Goal: Task Accomplishment & Management: Contribute content

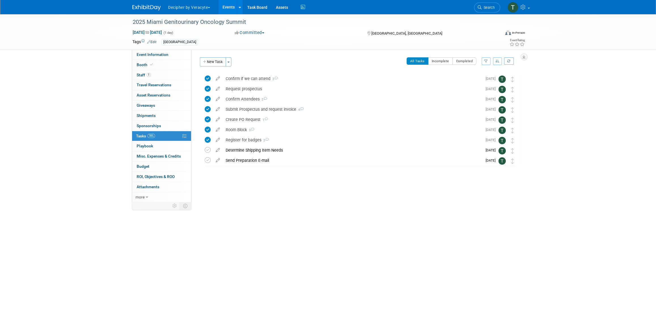
click at [232, 8] on link "Events" at bounding box center [228, 7] width 21 height 14
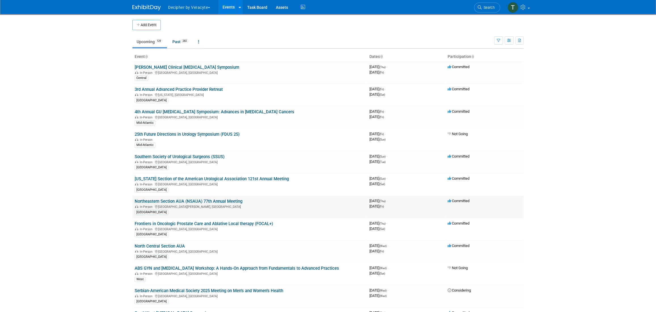
click at [235, 198] on link "Northeastern Section AUA (NSAUA) 77th Annual Meeting" at bounding box center [189, 200] width 108 height 5
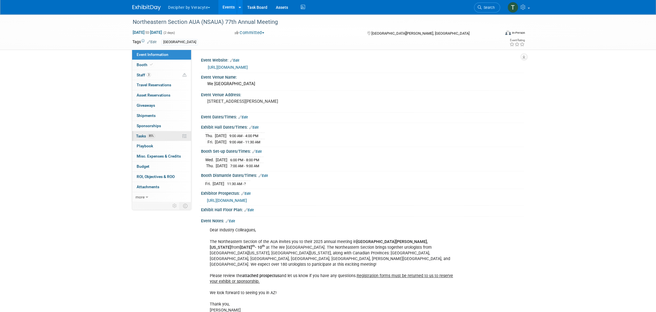
click at [153, 137] on span "85%" at bounding box center [151, 136] width 8 height 4
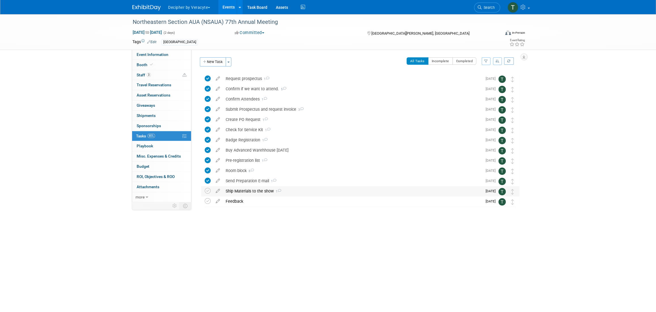
click at [255, 193] on div "Ship Materials to the show 1" at bounding box center [352, 191] width 259 height 10
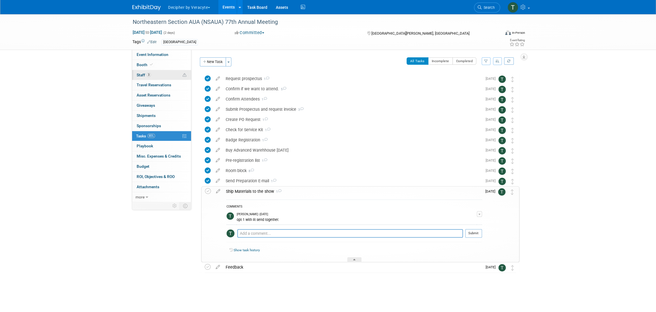
click at [156, 73] on link "3 Staff 3" at bounding box center [161, 75] width 59 height 10
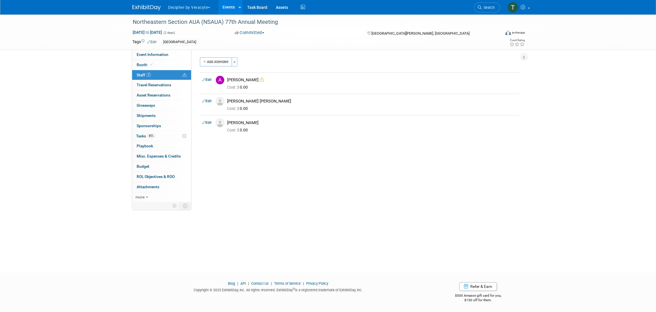
click at [230, 9] on link "Events" at bounding box center [228, 7] width 21 height 14
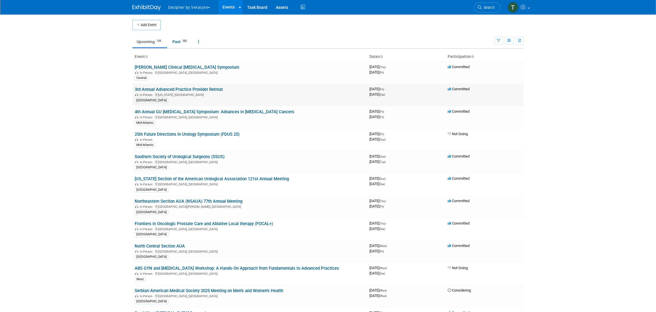
scroll to position [1723, 0]
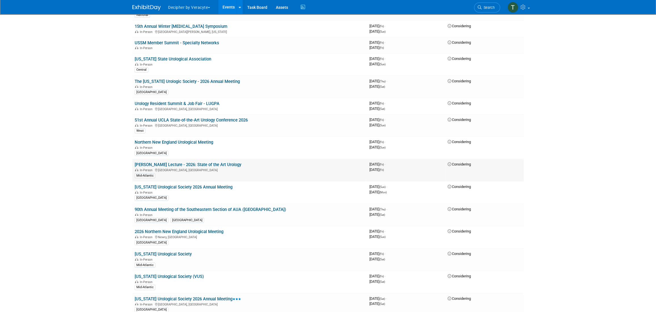
click at [223, 162] on link "[PERSON_NAME] Lecture - 2026: State of the Art Urology" at bounding box center [188, 164] width 107 height 5
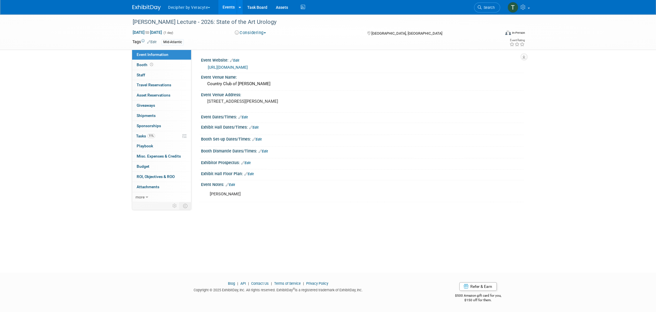
click at [223, 156] on div "Save Changes Cancel" at bounding box center [362, 154] width 323 height 3
click at [162, 33] on span "Mar 6, 2026 to Mar 6, 2026" at bounding box center [147, 32] width 30 height 5
type input "Mar 6, 2026"
select select "2"
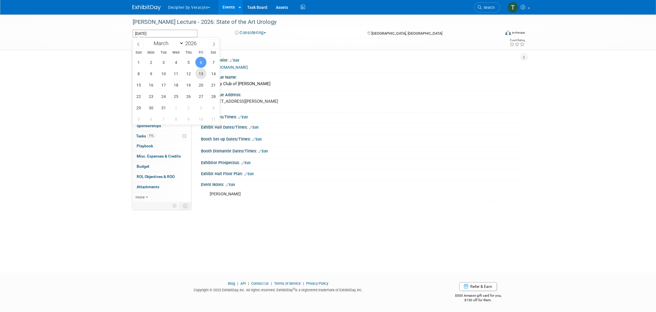
click at [196, 73] on span "13" at bounding box center [200, 73] width 11 height 11
type input "Mar 13, 2026"
click at [196, 73] on span "13" at bounding box center [200, 73] width 11 height 11
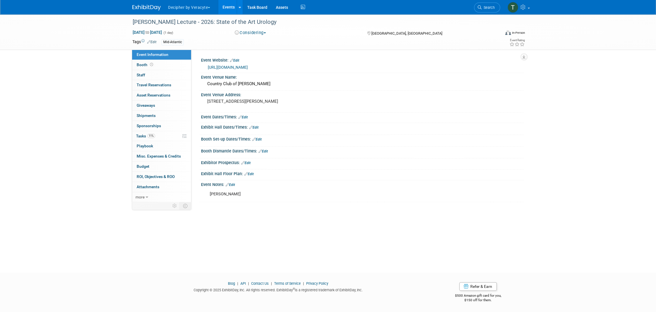
click at [224, 9] on link "Events" at bounding box center [228, 7] width 21 height 14
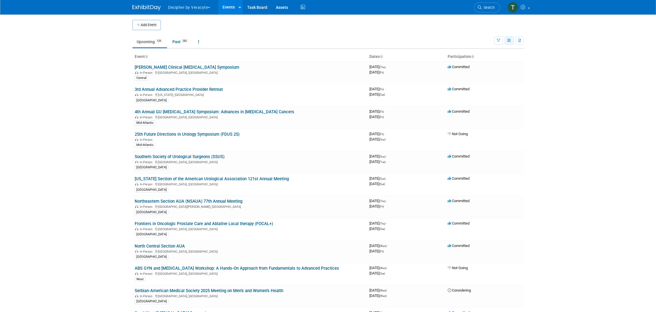
click at [508, 41] on icon "button" at bounding box center [509, 41] width 4 height 4
click at [503, 73] on li "Calendar View" at bounding box center [485, 77] width 56 height 9
click at [503, 74] on link "Calendar View" at bounding box center [486, 78] width 48 height 8
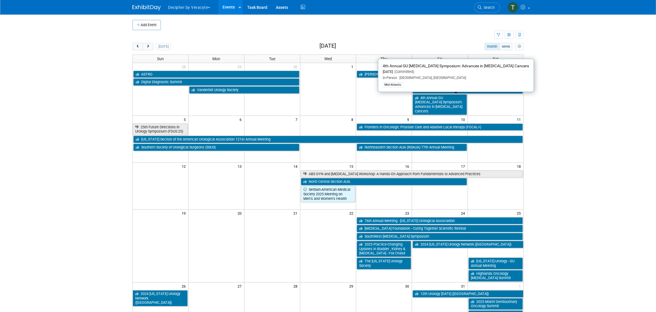
click at [644, 111] on body "Decipher by Veracyte Explore: My Workspaces 2 Go to Workspace: Corporate Events…" at bounding box center [328, 156] width 656 height 312
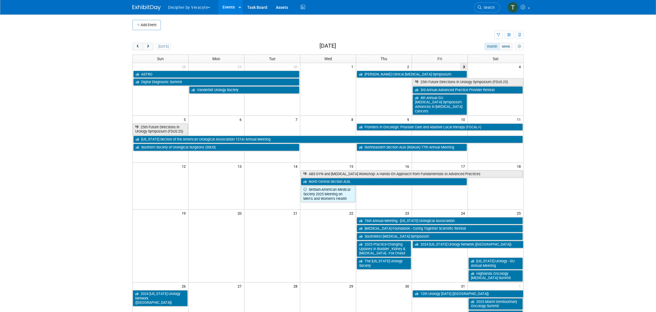
click at [613, 180] on body "Decipher by Veracyte Explore: My Workspaces 2 Go to Workspace: Corporate Events…" at bounding box center [328, 156] width 656 height 312
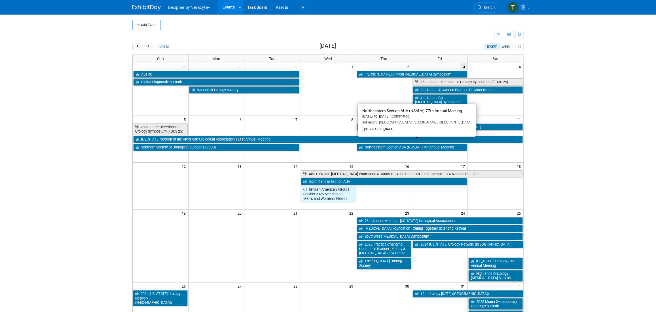
click at [97, 197] on body "Decipher by Veracyte Explore: My Workspaces 2 Go to Workspace: Corporate Events…" at bounding box center [328, 156] width 656 height 312
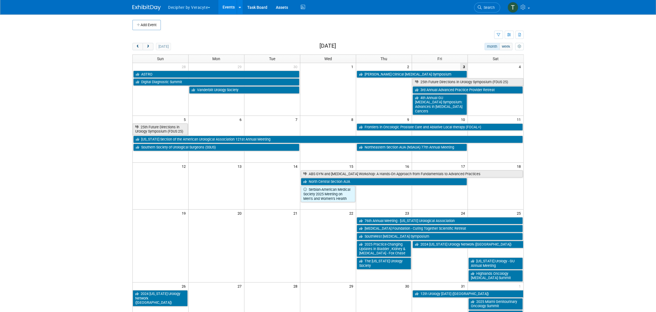
click at [619, 150] on body "Decipher by Veracyte Explore: My Workspaces 2 Go to Workspace: Corporate Events…" at bounding box center [328, 156] width 656 height 312
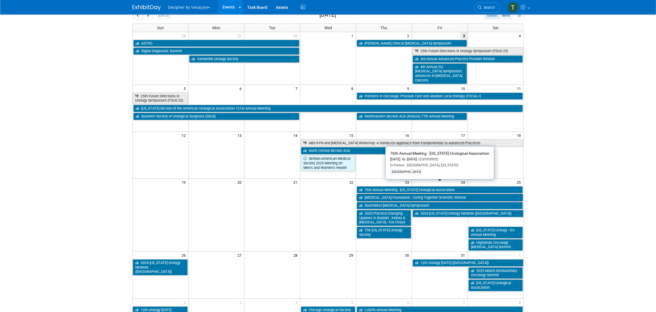
scroll to position [31, 0]
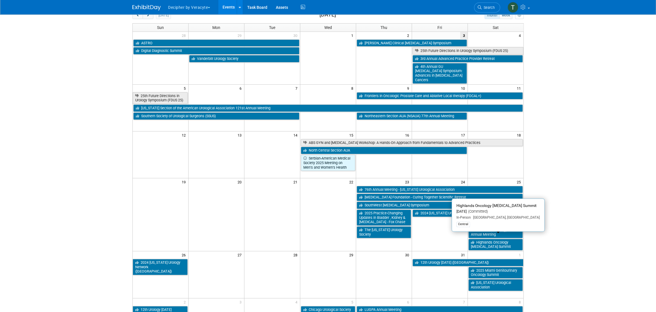
click at [76, 218] on body "Decipher by Veracyte Explore: My Workspaces 2 Go to Workspace: Corporate Events…" at bounding box center [328, 125] width 656 height 312
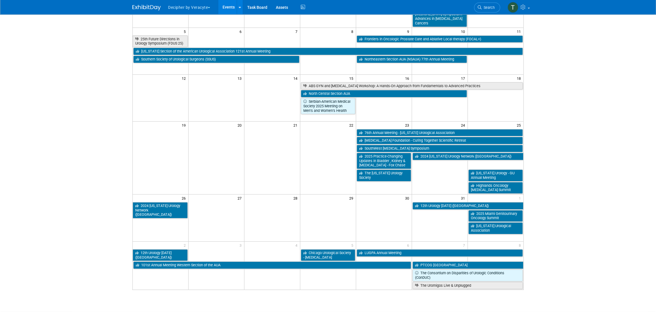
scroll to position [113, 0]
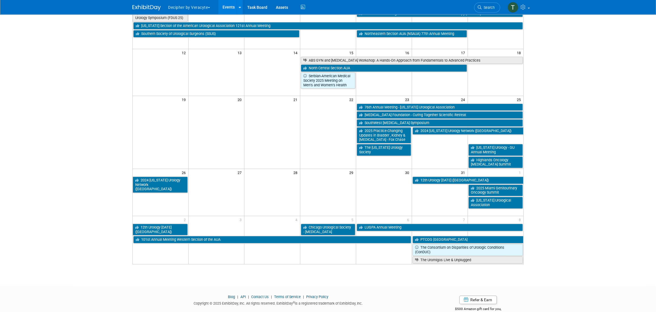
click at [622, 175] on body "Decipher by Veracyte Explore: My Workspaces 2 Go to Workspace: Corporate Events…" at bounding box center [328, 43] width 656 height 312
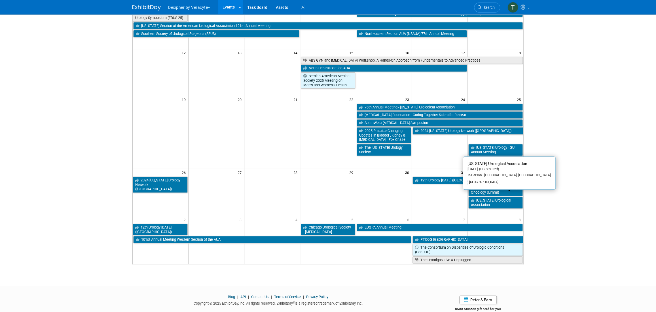
click at [550, 194] on body "Decipher by Veracyte Explore: My Workspaces 2 Go to Workspace: Corporate Events…" at bounding box center [328, 43] width 656 height 312
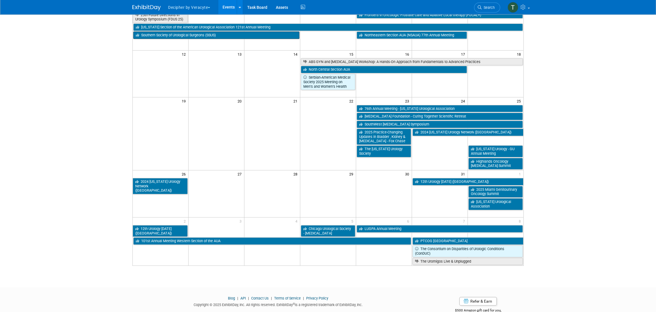
scroll to position [0, 0]
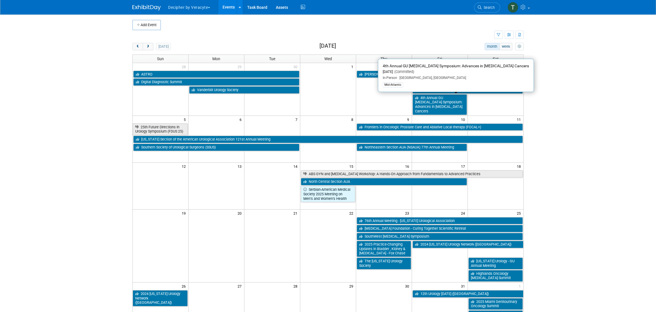
click at [644, 181] on body "Decipher by Veracyte Explore: My Workspaces 2 Go to Workspace: Corporate Events…" at bounding box center [328, 156] width 656 height 312
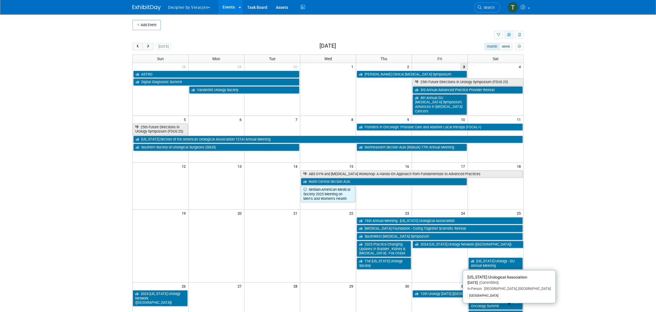
click at [511, 36] on icon "button" at bounding box center [509, 35] width 4 height 4
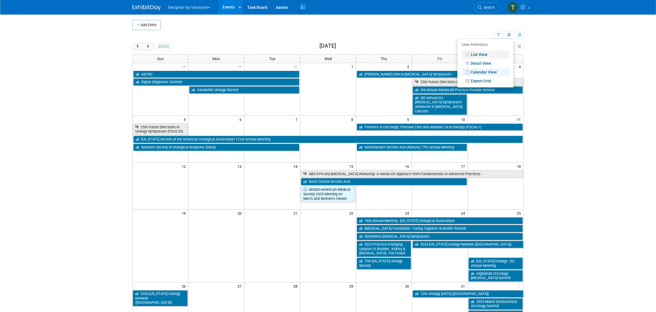
click at [501, 50] on li "List View" at bounding box center [485, 54] width 56 height 9
click at [500, 52] on link "List View" at bounding box center [486, 54] width 48 height 8
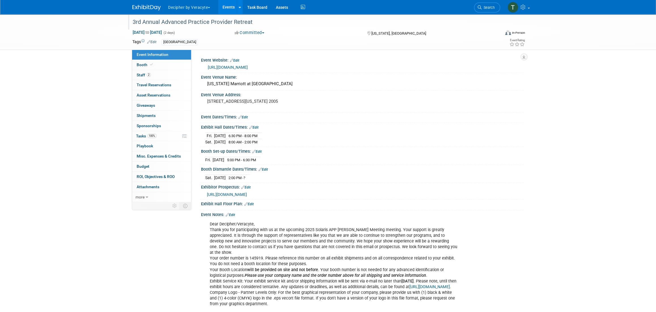
click at [166, 24] on div "3rd Annual Advanced Practice Provider Retreat" at bounding box center [311, 22] width 361 height 10
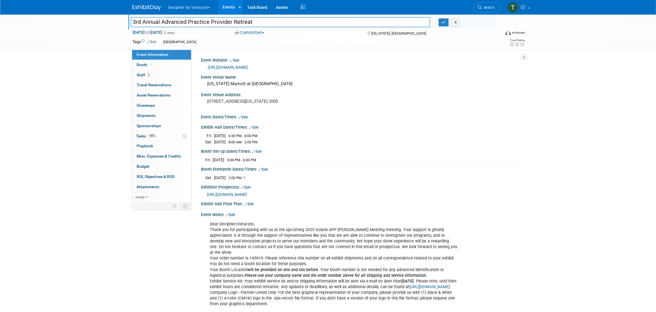
click at [166, 24] on input "3rd Annual Advanced Practice Provider Retreat" at bounding box center [280, 22] width 299 height 10
click at [443, 24] on button "button" at bounding box center [444, 22] width 10 height 8
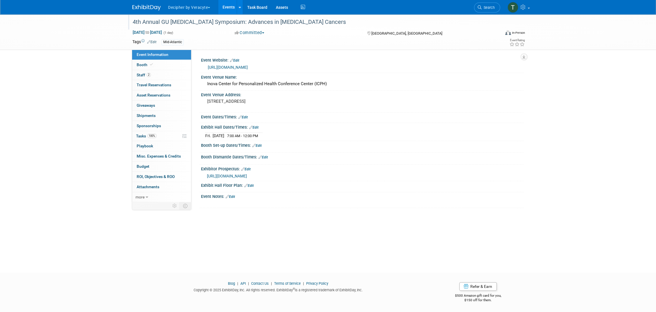
click at [157, 16] on div at bounding box center [313, 16] width 365 height 5
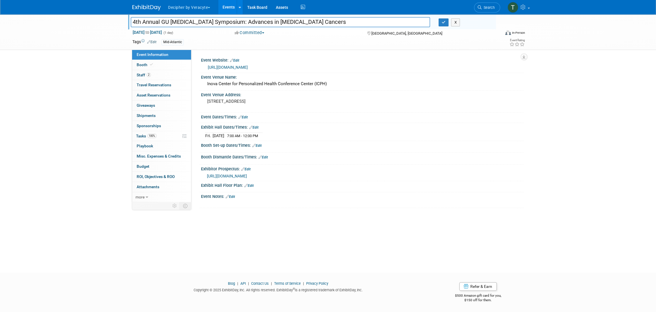
click at [157, 19] on input "4th Annual GU [MEDICAL_DATA] Symposium: Advances in [MEDICAL_DATA] Cancers" at bounding box center [280, 22] width 299 height 10
click at [248, 66] on link "http://www.Inova.org/GUCancerCME" at bounding box center [228, 67] width 40 height 5
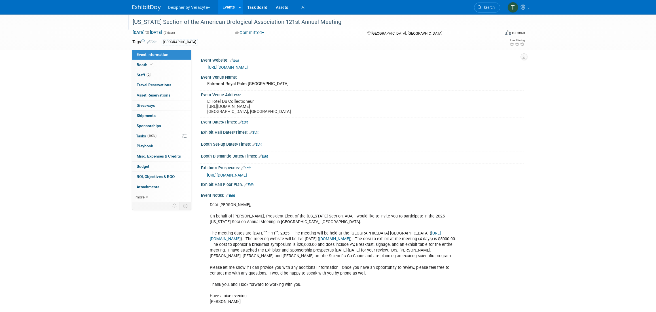
click at [230, 19] on div "[US_STATE] Section of the American Urological Association 121st Annual Meeting" at bounding box center [311, 22] width 361 height 10
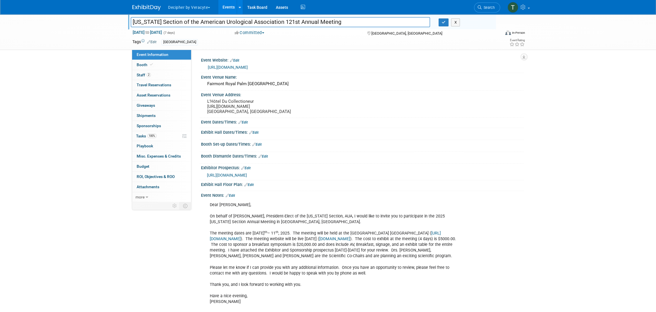
click at [230, 19] on input "[US_STATE] Section of the American Urological Association 121st Annual Meeting" at bounding box center [280, 22] width 299 height 10
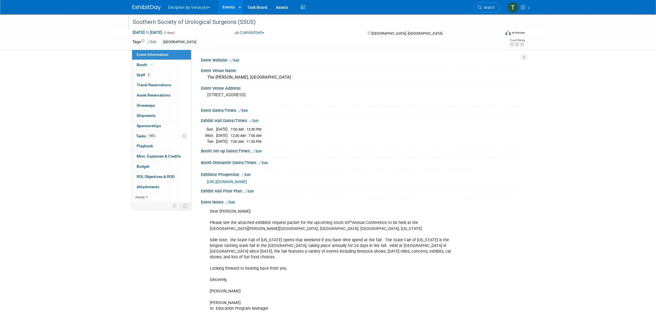
click at [168, 20] on div "Southern Society of Urological Surgeons (SSUS)" at bounding box center [311, 22] width 361 height 10
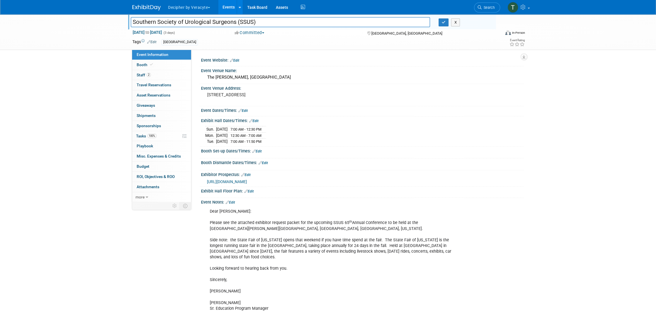
click at [168, 20] on input "Southern Society of Urological Surgeons (SSUS)" at bounding box center [280, 22] width 299 height 10
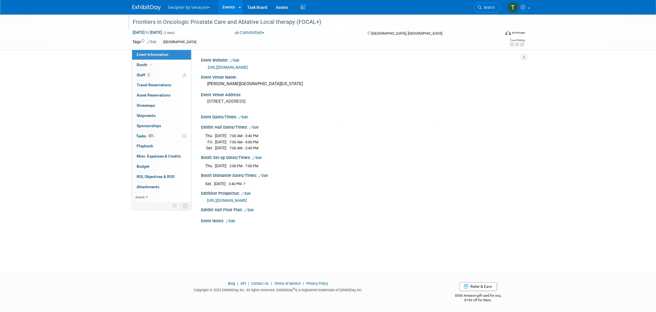
click at [174, 22] on div "Frontiers in Oncologic Prostate Care and Ablative Local therapy (FOCAL+)" at bounding box center [311, 22] width 361 height 10
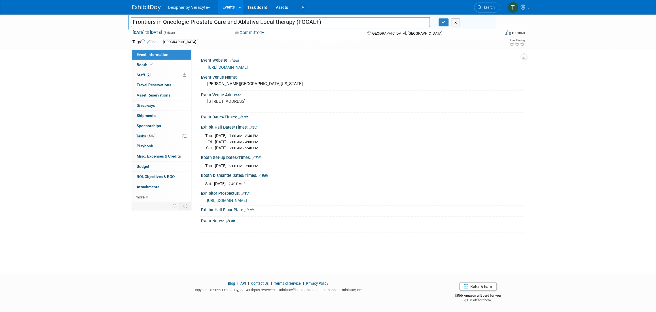
click at [173, 22] on input "Frontiers in Oncologic Prostate Care and Ablative Local therapy (FOCAL+)" at bounding box center [280, 22] width 299 height 10
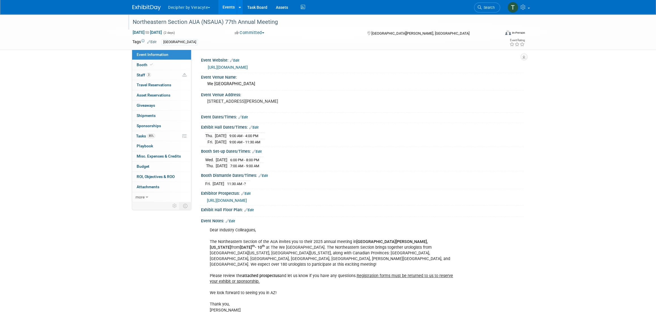
click at [160, 20] on div "Northeastern Section AUA (NSAUA) 77th Annual Meeting" at bounding box center [311, 22] width 361 height 10
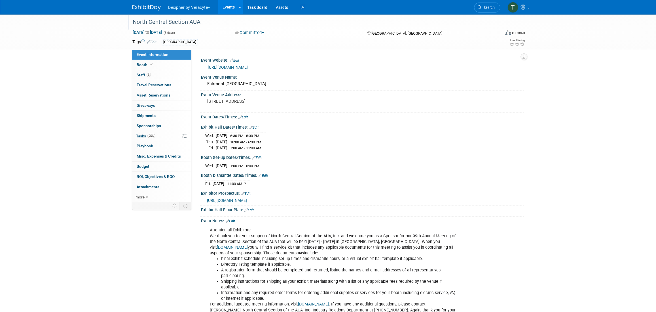
click at [155, 20] on div "North Central Section AUA" at bounding box center [311, 22] width 361 height 10
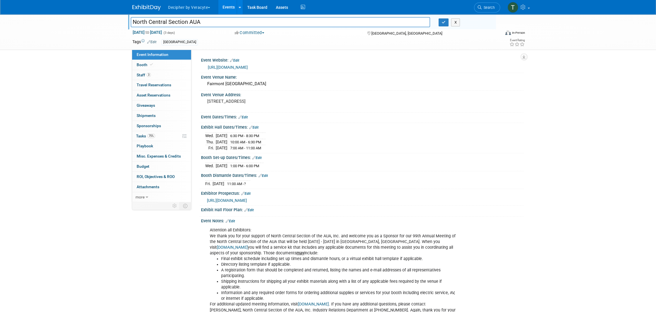
click at [155, 20] on input "North Central Section AUA" at bounding box center [280, 22] width 299 height 10
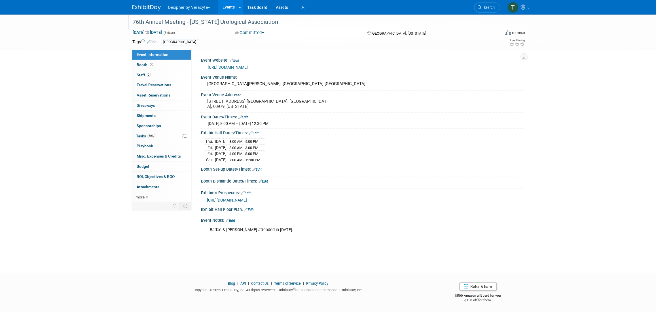
click at [198, 21] on div "76th Annual Meeting - [US_STATE] Urological Association" at bounding box center [311, 22] width 361 height 10
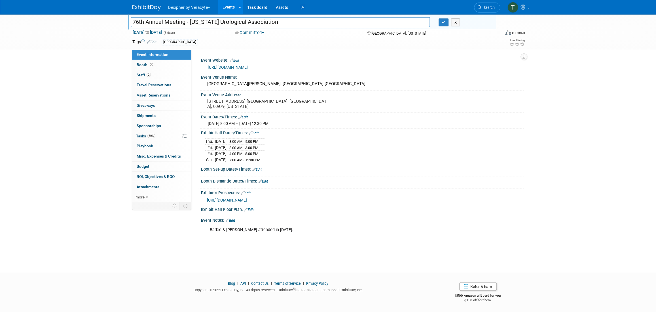
click at [198, 21] on input "76th Annual Meeting - [US_STATE] Urological Association" at bounding box center [280, 22] width 299 height 10
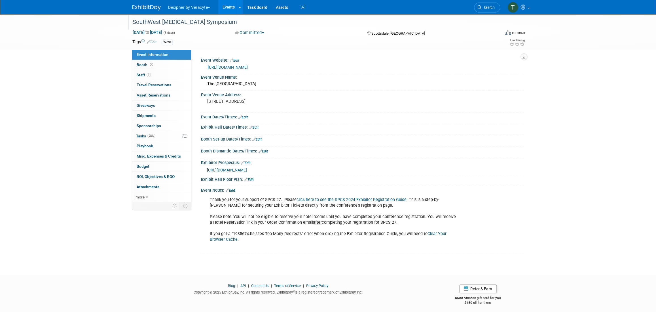
click at [235, 23] on div "SouthWest [MEDICAL_DATA] Symposium" at bounding box center [311, 22] width 361 height 10
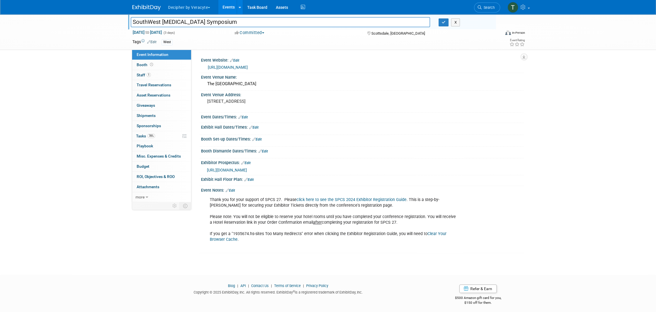
click at [235, 23] on input "SouthWest [MEDICAL_DATA] Symposium" at bounding box center [280, 22] width 299 height 10
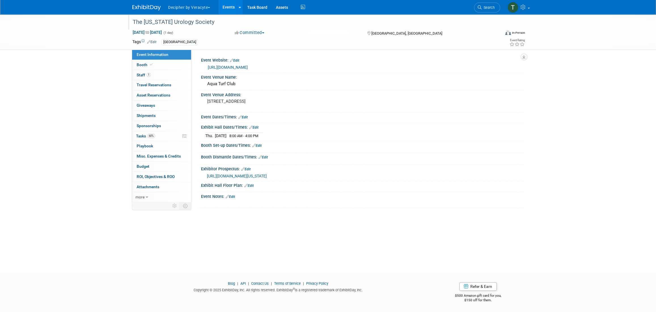
click at [157, 23] on div "The Connecticut Urology Society" at bounding box center [311, 22] width 361 height 10
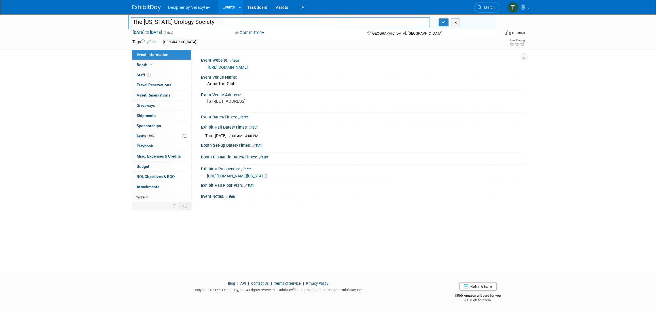
click at [157, 23] on input "The Connecticut Urology Society" at bounding box center [280, 22] width 299 height 10
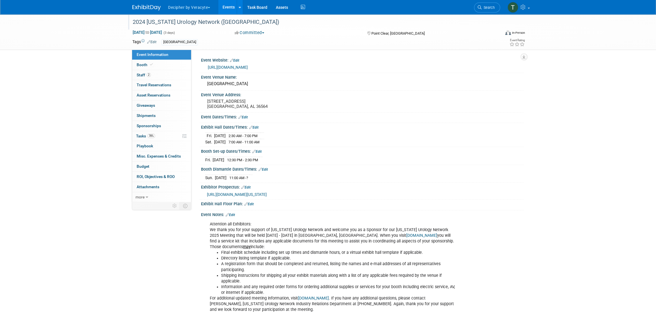
click at [178, 19] on div "2024 [US_STATE] Urology Network ([GEOGRAPHIC_DATA])" at bounding box center [311, 22] width 361 height 10
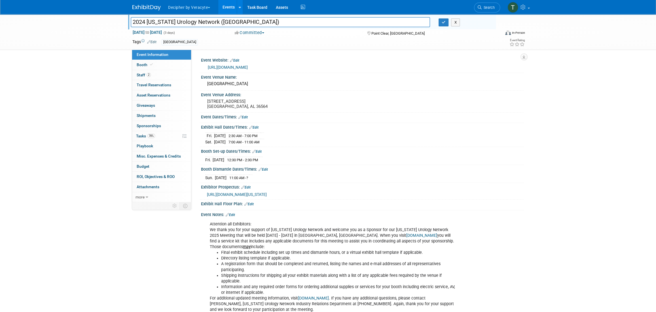
click at [178, 19] on input "2024 [US_STATE] Urology Network ([GEOGRAPHIC_DATA])" at bounding box center [280, 22] width 299 height 10
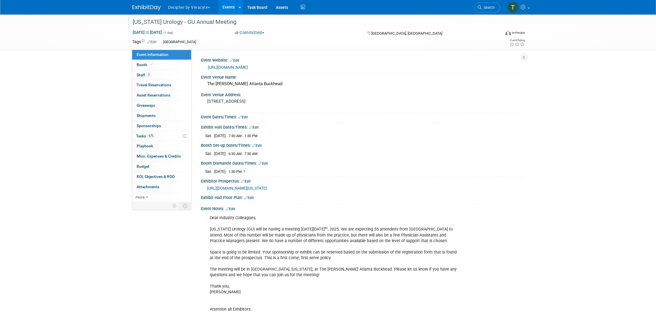
click at [160, 23] on div "[US_STATE] Urology - GU Annual Meeting" at bounding box center [311, 22] width 361 height 10
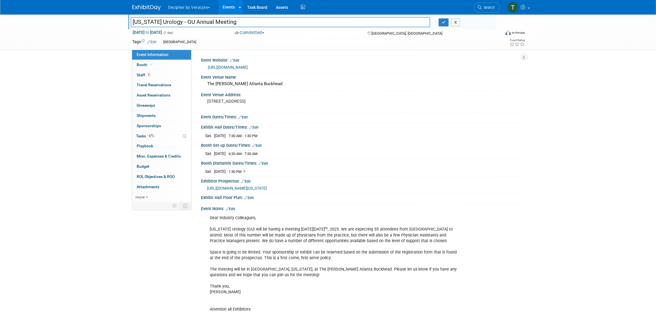
click at [160, 23] on input "Georgia Urology - GU Annual Meeting" at bounding box center [280, 22] width 299 height 10
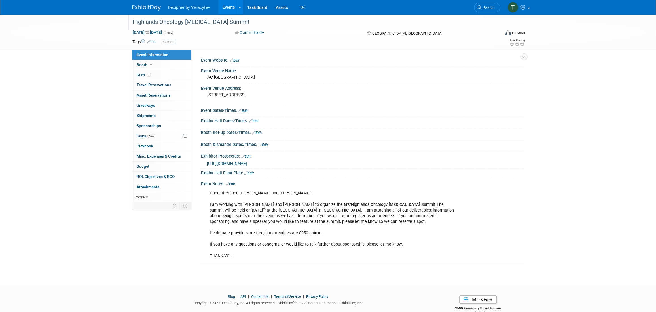
click at [184, 20] on div "Highlands Oncology [MEDICAL_DATA] Summit" at bounding box center [311, 22] width 361 height 10
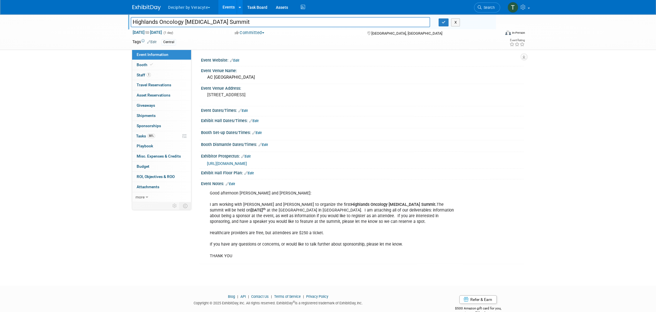
click at [184, 20] on input "Highlands Oncology [MEDICAL_DATA] Summit" at bounding box center [280, 22] width 299 height 10
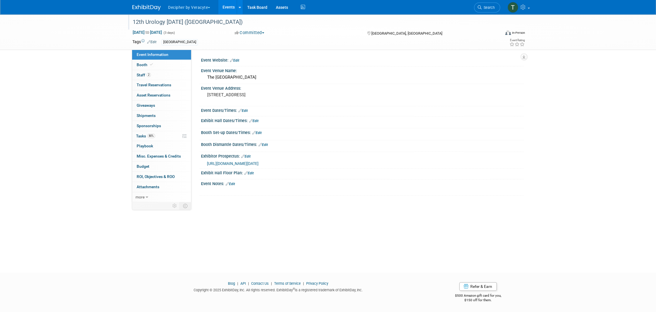
click at [166, 26] on div "12th Urology [DATE] ([GEOGRAPHIC_DATA])" at bounding box center [311, 22] width 361 height 10
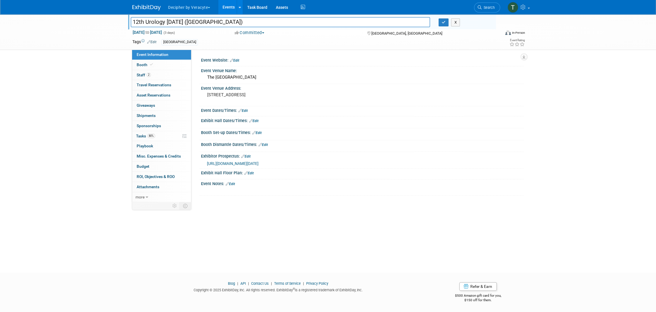
click at [166, 26] on input "12th Urology [DATE] ([GEOGRAPHIC_DATA])" at bounding box center [280, 22] width 299 height 10
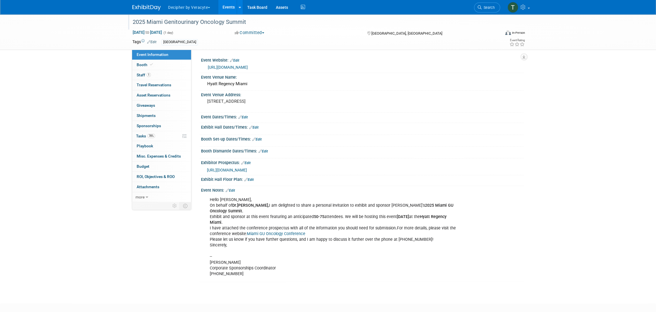
click at [174, 25] on div "2025 Miami Genitourinary Oncology Summit" at bounding box center [311, 22] width 361 height 10
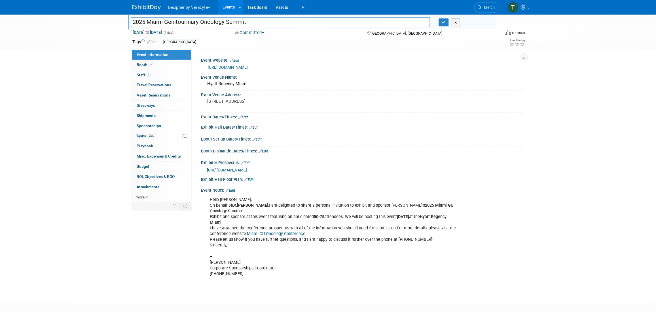
click at [174, 25] on input "2025 Miami Genitourinary Oncology Summit" at bounding box center [280, 22] width 299 height 10
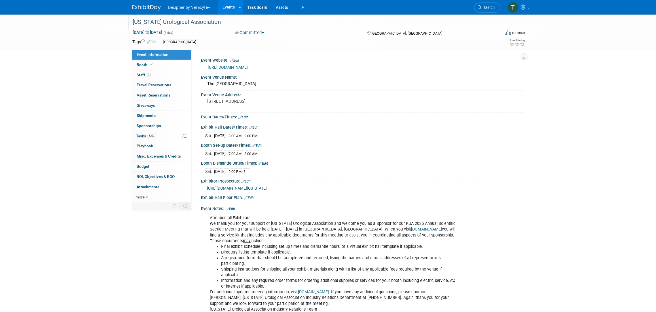
click at [175, 23] on div "Kentucky Urological Association" at bounding box center [311, 22] width 361 height 10
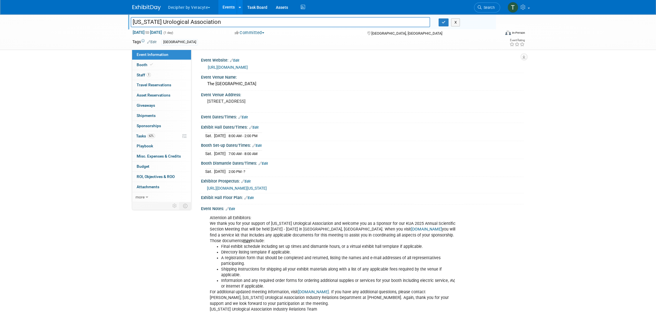
click at [175, 23] on input "Kentucky Urological Association" at bounding box center [280, 22] width 299 height 10
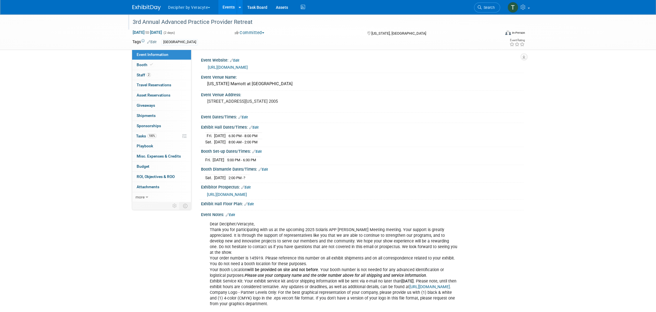
click at [200, 22] on div "3rd Annual Advanced Practice Provider Retreat" at bounding box center [311, 22] width 361 height 10
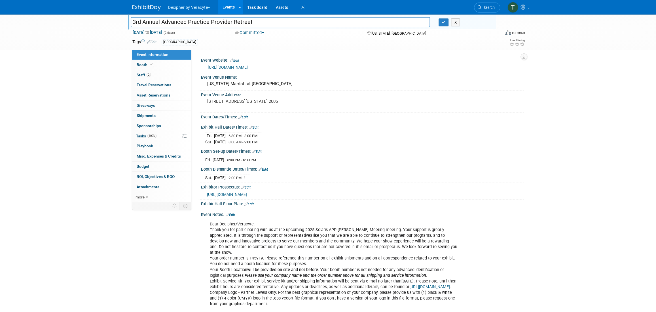
click at [200, 22] on input "3rd Annual Advanced Practice Provider Retreat" at bounding box center [280, 22] width 299 height 10
click at [236, 67] on link "https://urologyconnection.com/funding-opportunities/client-details.aspx?cc=solah" at bounding box center [228, 67] width 40 height 5
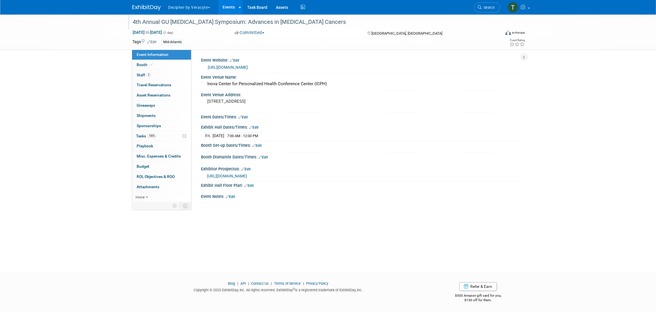
click at [180, 28] on div "4th Annual GU [MEDICAL_DATA] Symposium: Advances in [MEDICAL_DATA] Cancers" at bounding box center [313, 22] width 365 height 9
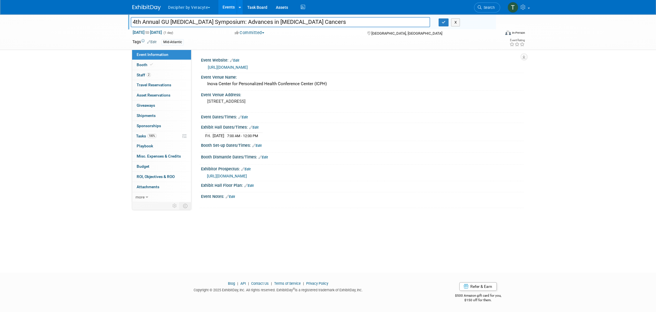
click at [180, 28] on div "4th Annual GU Cancer Symposium: Advances in Prostate Cancers 4th Annual GU Canc…" at bounding box center [312, 21] width 368 height 15
click at [180, 26] on input "4th Annual GU [MEDICAL_DATA] Symposium: Advances in [MEDICAL_DATA] Cancers" at bounding box center [280, 22] width 299 height 10
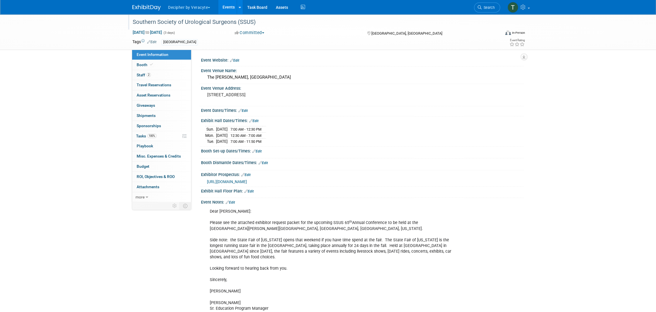
click at [155, 24] on div "Southern Society of Urological Surgeons (SSUS)" at bounding box center [311, 22] width 361 height 10
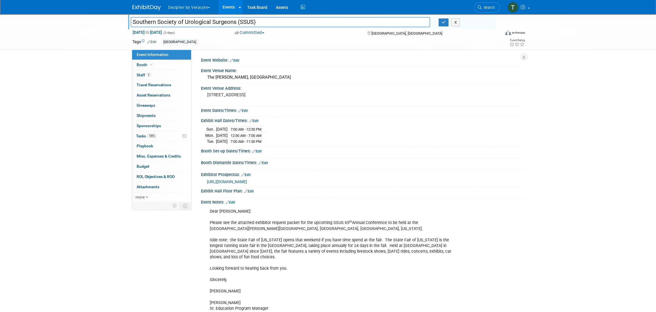
click at [155, 24] on input "Southern Society of Urological Surgeons (SSUS)" at bounding box center [280, 22] width 299 height 10
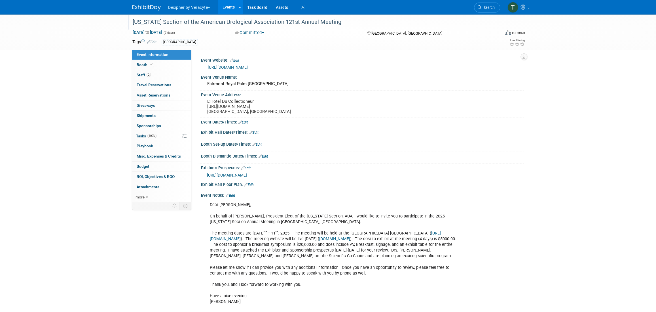
click at [194, 25] on div "[US_STATE] Section of the American Urological Association 121st Annual Meeting" at bounding box center [311, 22] width 361 height 10
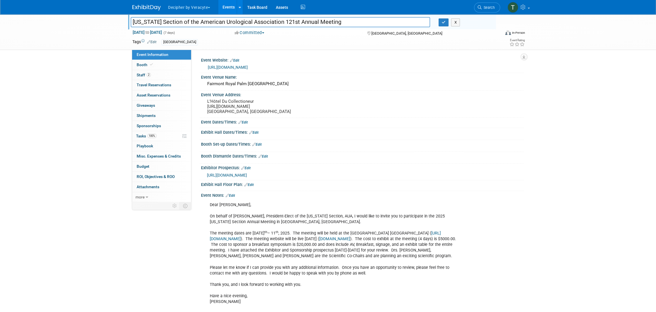
click at [194, 25] on input "[US_STATE] Section of the American Urological Association 121st Annual Meeting" at bounding box center [280, 22] width 299 height 10
click at [222, 66] on link "https://nyaua.com/annual-meeting" at bounding box center [228, 67] width 40 height 5
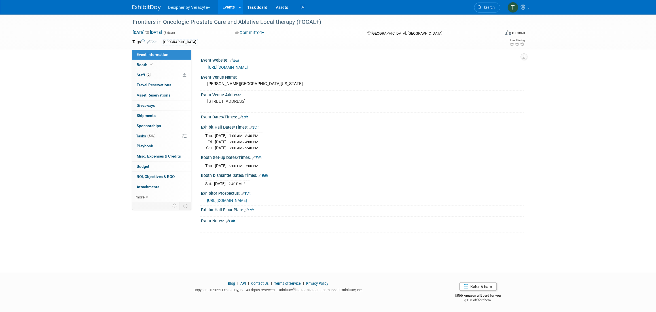
click at [248, 65] on link "[URL][DOMAIN_NAME]" at bounding box center [228, 67] width 40 height 5
click at [186, 16] on div at bounding box center [313, 16] width 365 height 5
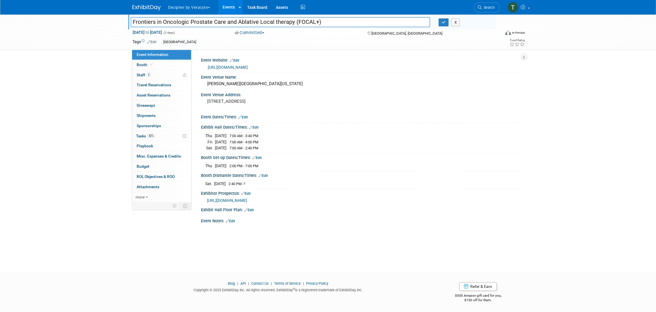
click at [186, 16] on div at bounding box center [313, 16] width 365 height 5
click at [187, 18] on input "Frontiers in Oncologic Prostate Care and Ablative Local therapy (FOCAL+)" at bounding box center [280, 22] width 299 height 10
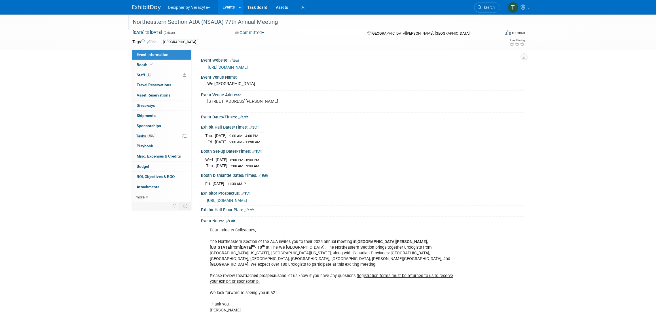
click at [247, 25] on div "Northeastern Section AUA (NSAUA) 77th Annual Meeting" at bounding box center [311, 22] width 361 height 10
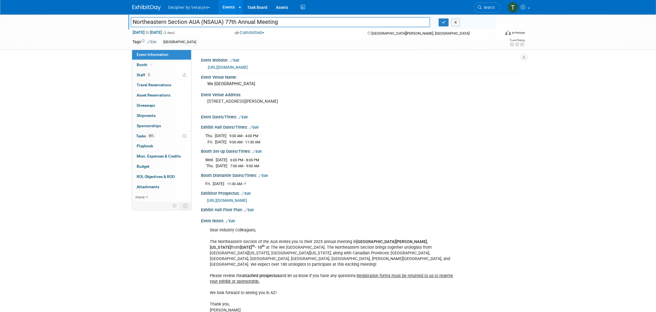
click at [247, 25] on input "Northeastern Section AUA (NSAUA) 77th Annual Meeting" at bounding box center [280, 22] width 299 height 10
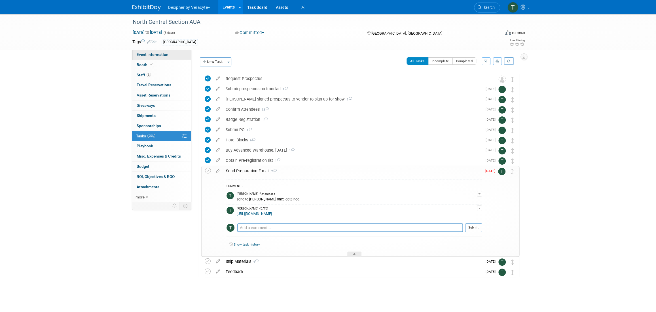
click at [179, 54] on link "Event Information" at bounding box center [161, 55] width 59 height 10
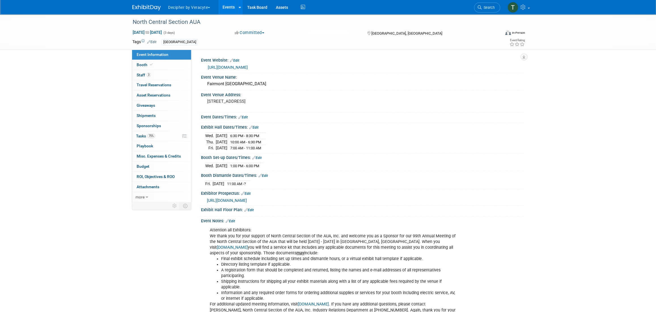
click at [231, 66] on link "https://urologyconnection.com/funding-opportunities/client-details.aspx?cc=ncs" at bounding box center [228, 67] width 40 height 5
click at [194, 25] on div "North Central Section AUA" at bounding box center [311, 22] width 361 height 10
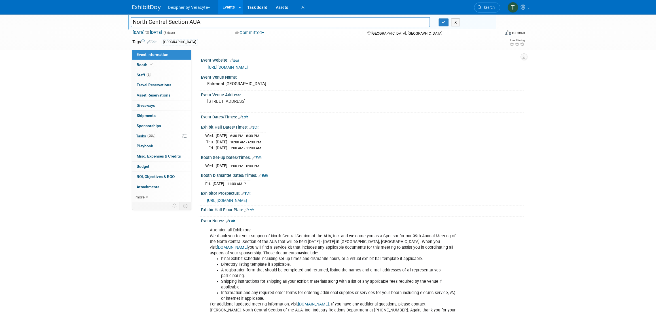
click at [194, 25] on input "North Central Section AUA" at bounding box center [280, 22] width 299 height 10
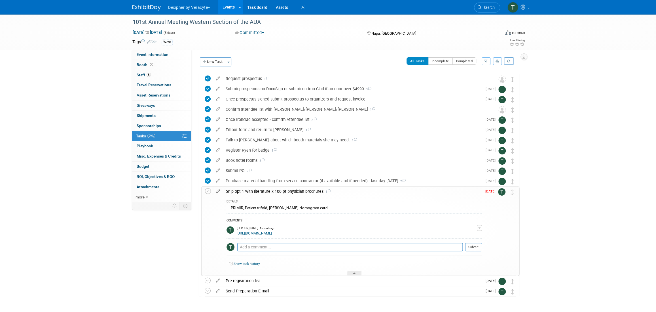
click at [220, 192] on icon at bounding box center [218, 189] width 10 height 7
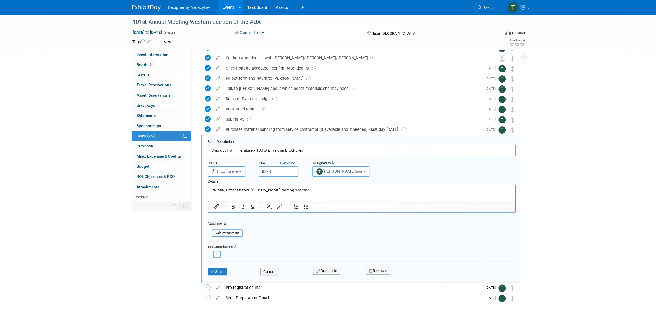
scroll to position [77, 0]
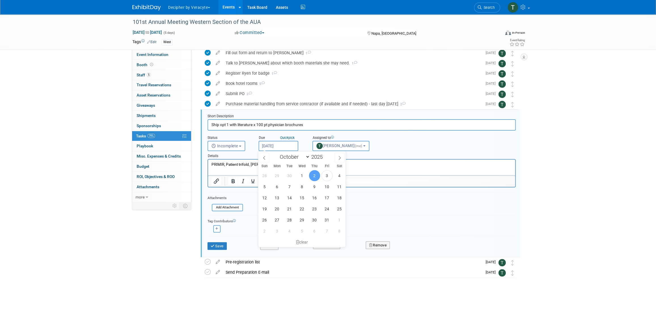
click at [294, 143] on input "[DATE]" at bounding box center [279, 146] width 40 height 10
click at [277, 219] on span "27" at bounding box center [277, 219] width 11 height 11
type input "[DATE]"
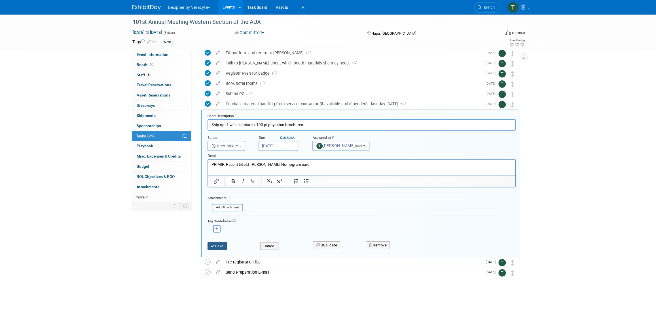
click at [223, 243] on button "Save" at bounding box center [217, 246] width 19 height 8
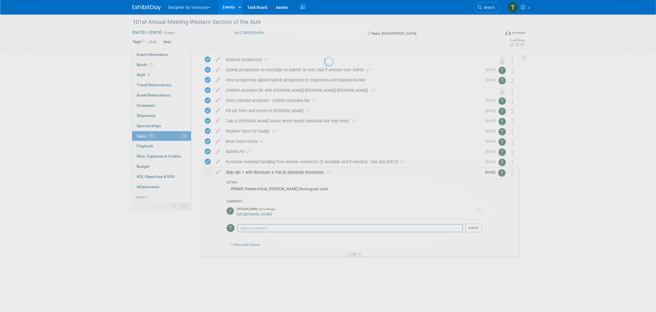
scroll to position [19, 0]
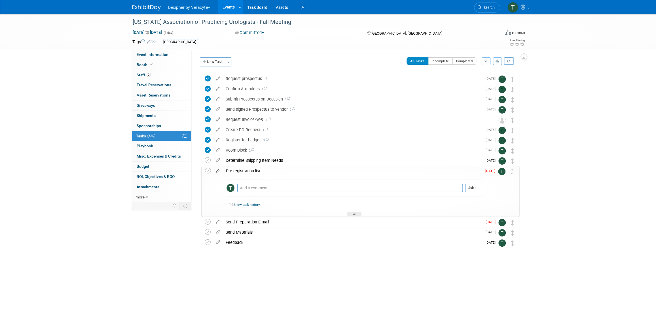
click at [217, 169] on icon at bounding box center [218, 169] width 10 height 7
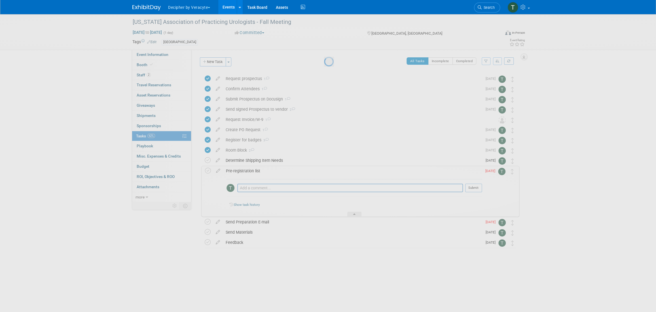
select select "9"
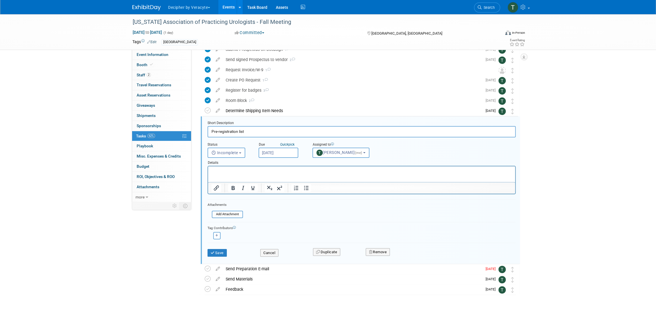
scroll to position [67, 0]
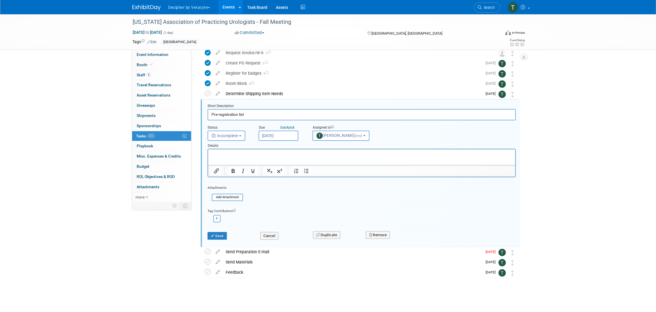
click at [290, 130] on input "[DATE]" at bounding box center [279, 135] width 40 height 10
click at [277, 215] on span "3" at bounding box center [277, 220] width 11 height 11
type input "Nov 3, 2025"
click at [223, 234] on button "Save" at bounding box center [217, 236] width 19 height 8
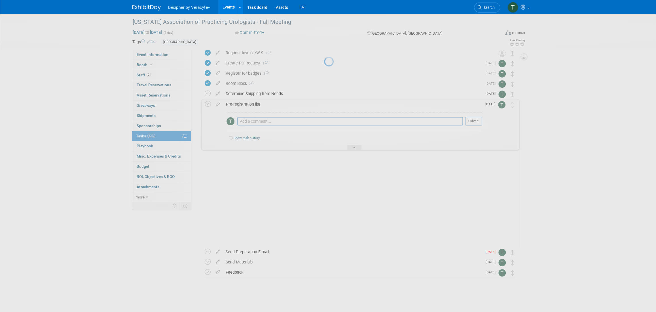
scroll to position [0, 0]
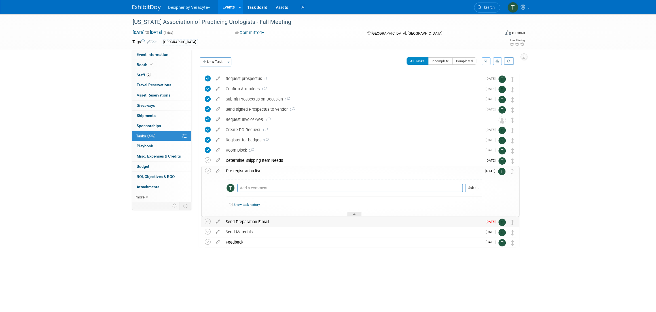
click at [232, 222] on div "Send Preparation E-mail" at bounding box center [352, 222] width 259 height 10
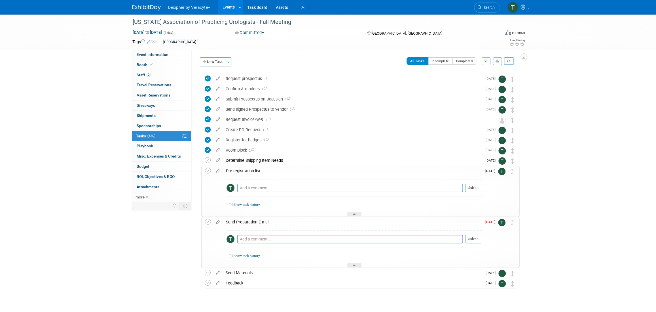
click at [219, 222] on icon at bounding box center [218, 220] width 10 height 7
select select "9"
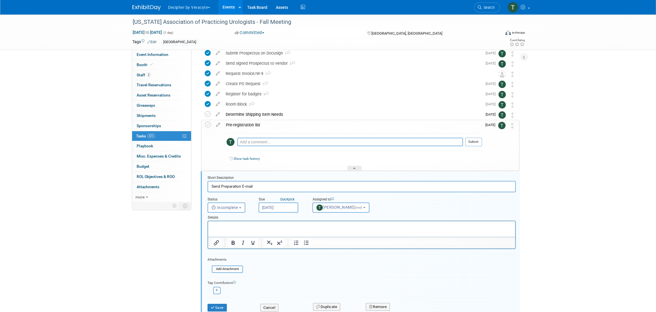
scroll to position [108, 0]
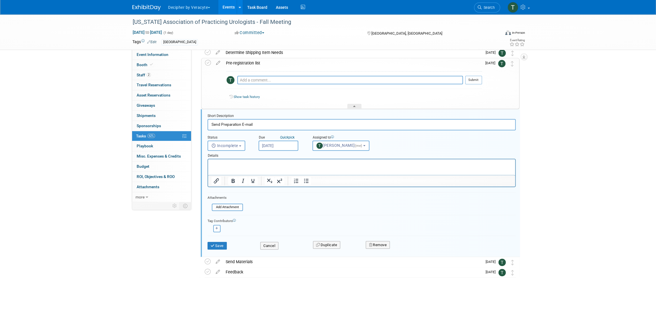
click at [293, 141] on input "Oct 3, 2025" at bounding box center [279, 145] width 40 height 10
click at [324, 205] on span "24" at bounding box center [326, 208] width 11 height 11
type input "Oct 24, 2025"
click at [215, 246] on button "Save" at bounding box center [217, 246] width 19 height 8
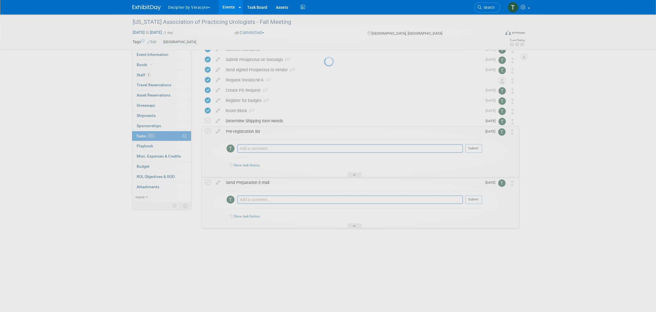
scroll to position [11, 0]
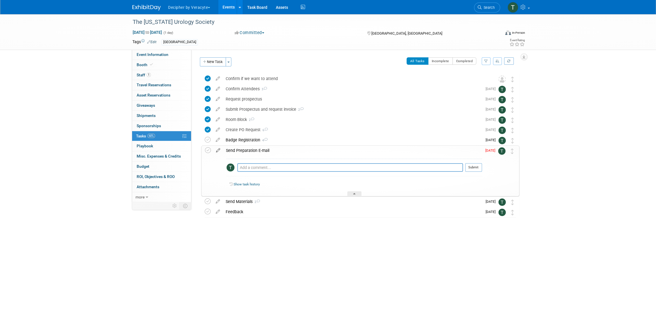
click at [219, 150] on icon at bounding box center [218, 148] width 10 height 7
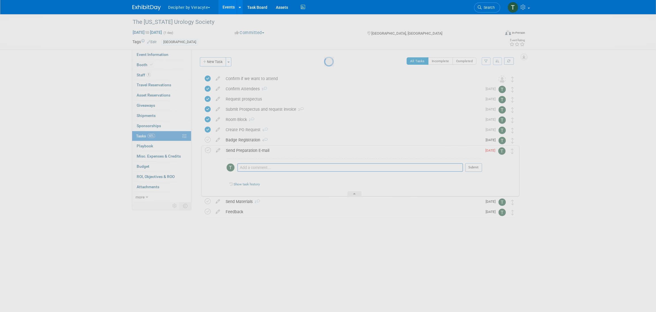
select select "9"
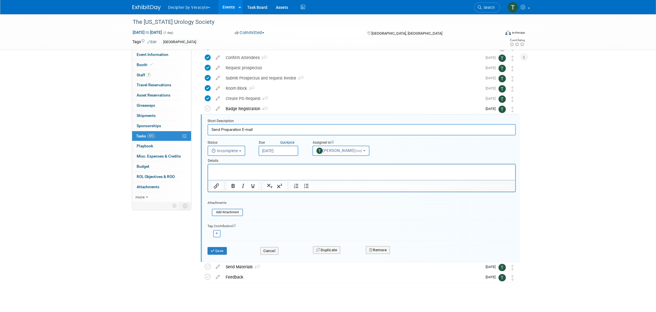
scroll to position [36, 0]
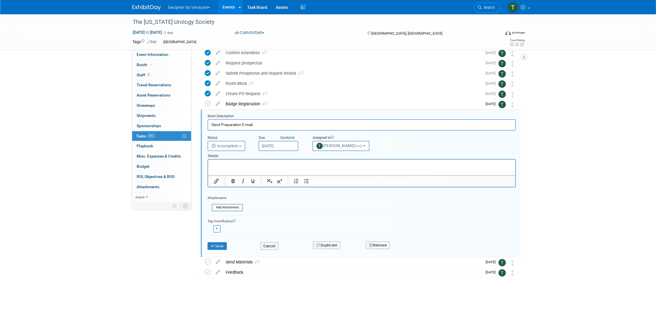
click at [290, 151] on div "Details" at bounding box center [362, 155] width 308 height 8
click at [290, 149] on body "Decipher by Veracyte Explore: My Workspaces 2 Go to Workspace: Corporate Events…" at bounding box center [328, 120] width 656 height 312
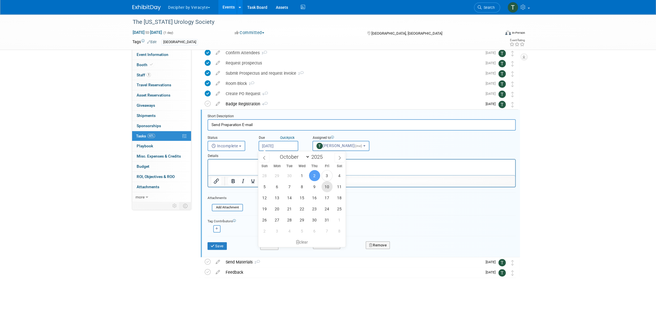
click at [327, 188] on span "10" at bounding box center [326, 186] width 11 height 11
type input "[DATE]"
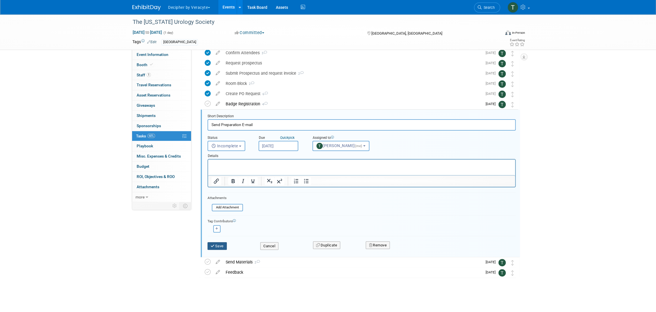
click at [221, 243] on button "Save" at bounding box center [217, 246] width 19 height 8
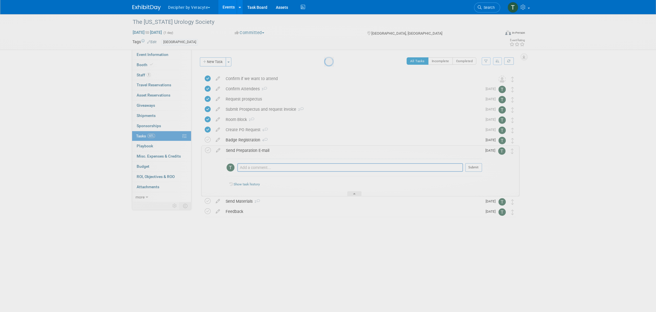
scroll to position [0, 0]
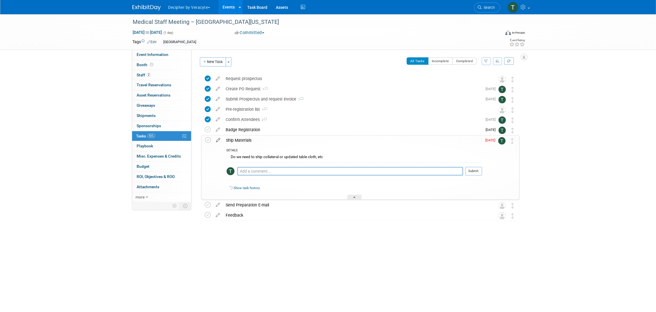
click at [219, 141] on icon at bounding box center [218, 138] width 10 height 7
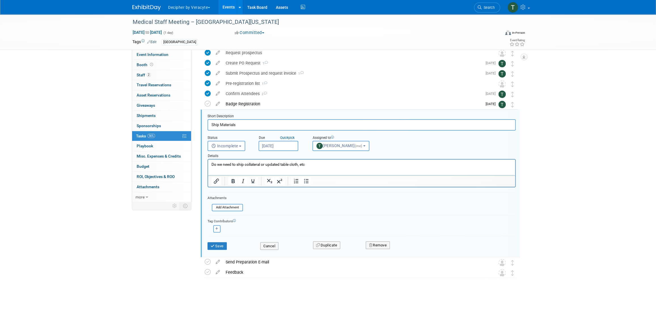
click at [278, 149] on body "Decipher by Veracyte Explore: My Workspaces 2 Go to Workspace: Corporate Events…" at bounding box center [328, 130] width 656 height 312
click at [335, 157] on span at bounding box center [340, 158] width 10 height 10
select select "10"
click at [275, 186] on span "3" at bounding box center [277, 186] width 11 height 11
type input "Nov 3, 2025"
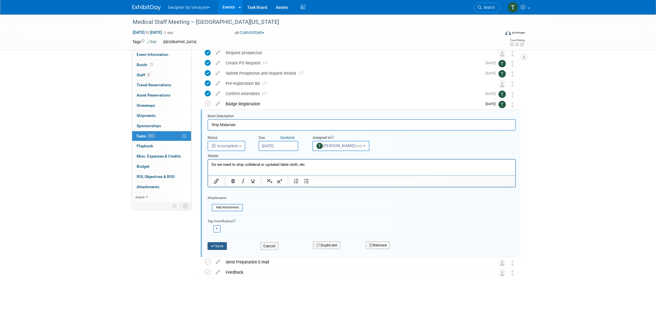
click at [227, 246] on button "Save" at bounding box center [217, 246] width 19 height 8
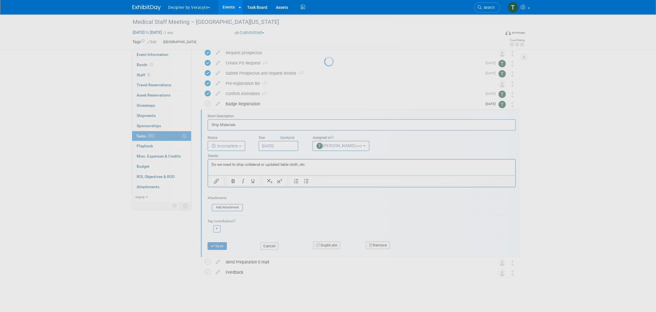
click at [324, 245] on div at bounding box center [328, 156] width 8 height 312
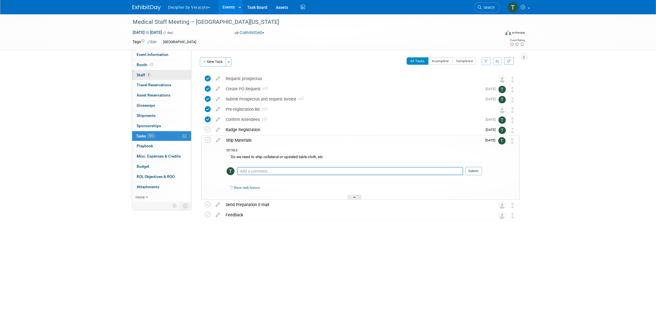
click at [162, 77] on link "2 Staff 2" at bounding box center [161, 75] width 59 height 10
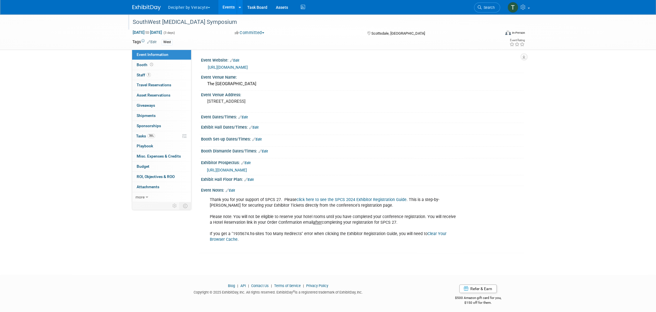
click at [205, 25] on div "SouthWest [MEDICAL_DATA] Symposium" at bounding box center [311, 22] width 361 height 10
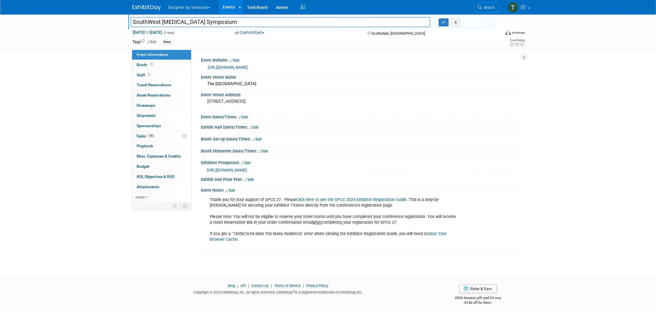
click at [205, 25] on input "SouthWest [MEDICAL_DATA] Symposium" at bounding box center [280, 22] width 299 height 10
click at [205, 25] on input "SouthWest Prostate Cancer Symposium" at bounding box center [280, 22] width 299 height 10
click at [240, 65] on link "https://grandroundsinurology.com/spcs/" at bounding box center [228, 67] width 40 height 5
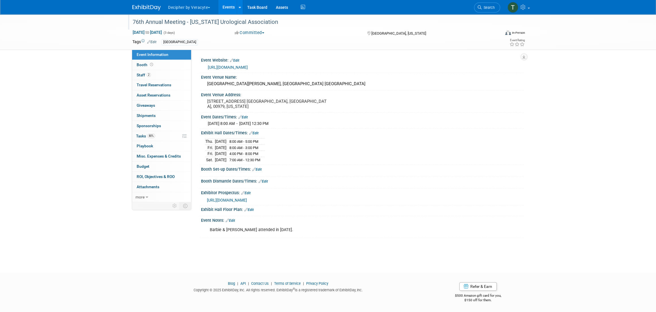
click at [198, 20] on div "76th Annual Meeting - [US_STATE] Urological Association" at bounding box center [311, 22] width 361 height 10
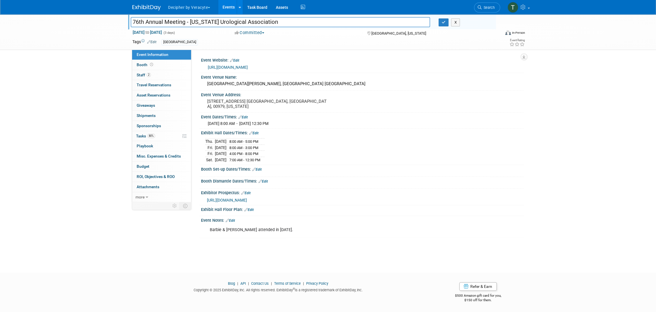
click at [198, 20] on input "76th Annual Meeting - [US_STATE] Urological Association" at bounding box center [280, 22] width 299 height 10
click at [246, 68] on link "https://sesaua.org/meetings/state.aspx" at bounding box center [228, 67] width 40 height 5
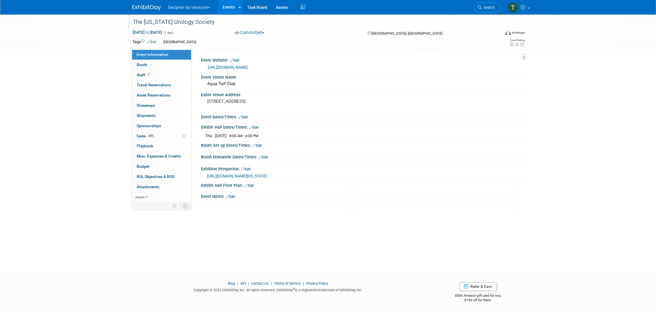
click at [158, 25] on div "The [US_STATE] Urology Society" at bounding box center [311, 22] width 361 height 10
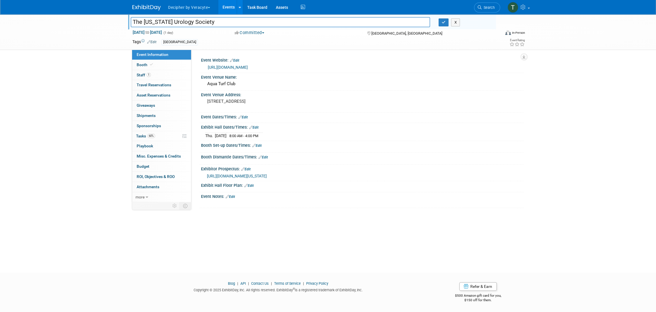
click at [158, 25] on input "The [US_STATE] Urology Society" at bounding box center [280, 22] width 299 height 10
click at [220, 64] on div "[URL][DOMAIN_NAME]" at bounding box center [364, 67] width 312 height 7
click at [221, 69] on link "[URL][DOMAIN_NAME]" at bounding box center [228, 67] width 40 height 5
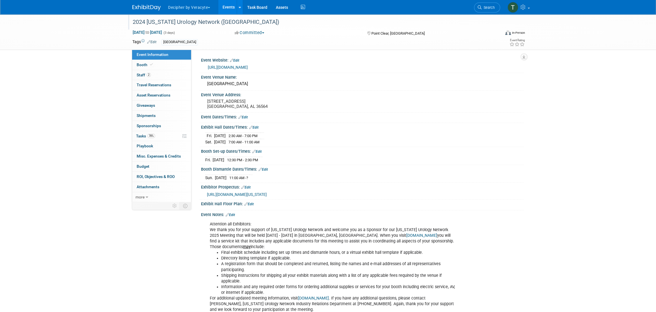
click at [148, 25] on div "2024 [US_STATE] Urology Network ([GEOGRAPHIC_DATA])" at bounding box center [311, 22] width 361 height 10
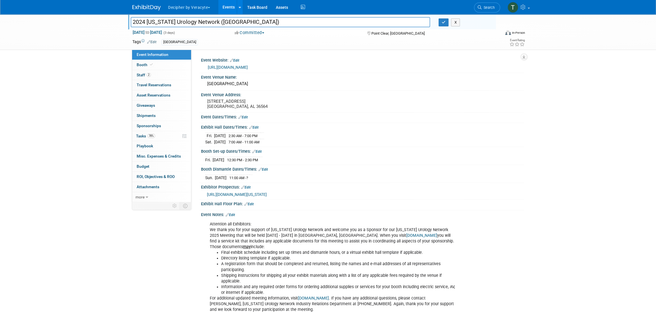
click at [146, 23] on input "2024 [US_STATE] Urology Network ([GEOGRAPHIC_DATA])" at bounding box center [280, 22] width 299 height 10
type input "2025 Alabama Urology Network (AUN)"
click at [248, 69] on link "https://urologyconnection.com/funding-opportunities/client-details.aspx?cc=aun" at bounding box center [228, 67] width 40 height 5
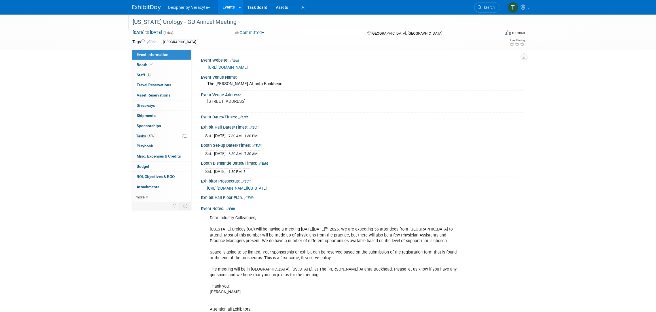
click at [230, 20] on div "[US_STATE] Urology - GU Annual Meeting" at bounding box center [311, 22] width 361 height 10
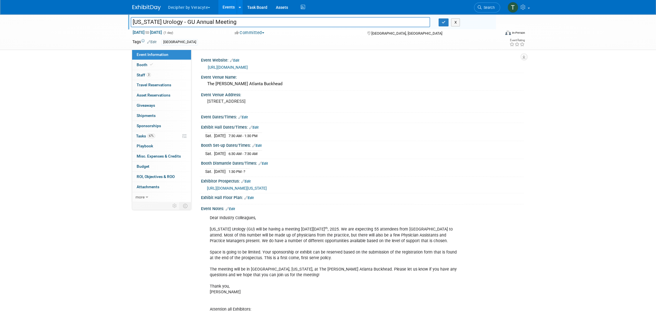
click at [230, 20] on input "[US_STATE] Urology - GU Annual Meeting" at bounding box center [280, 22] width 299 height 10
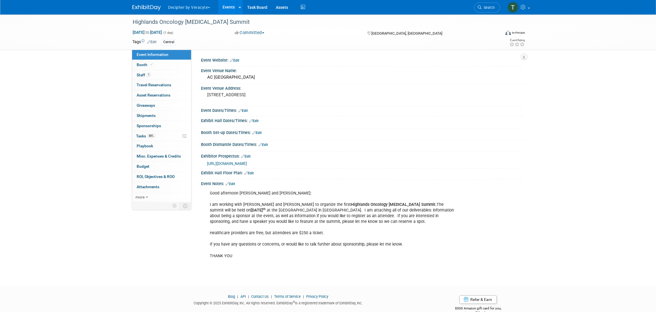
click at [181, 14] on div "Decipher by Veracyte Explore: My Workspaces 2 Go to Workspace: Corporate Events…" at bounding box center [328, 7] width 656 height 14
click at [181, 17] on div "Highlands Oncology [MEDICAL_DATA] Summit" at bounding box center [311, 22] width 361 height 10
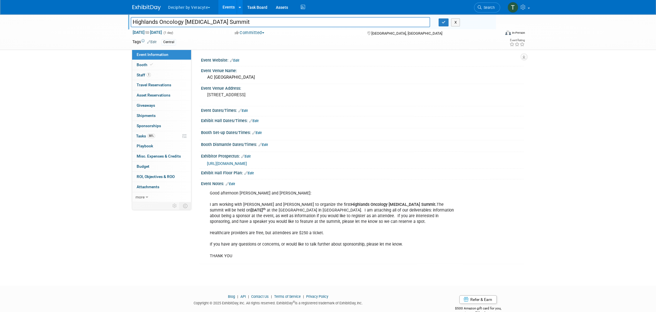
click at [215, 20] on input "Highlands Oncology [MEDICAL_DATA] Summit" at bounding box center [280, 22] width 299 height 10
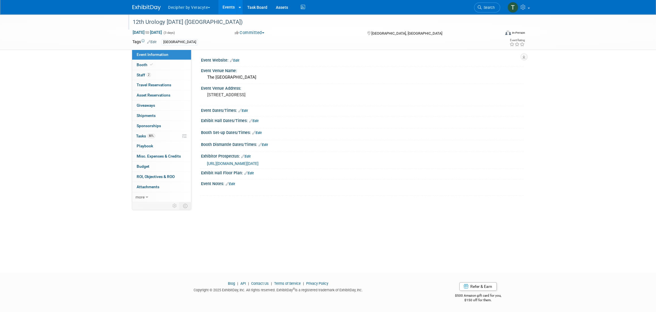
click at [170, 19] on div "12th Urology [DATE] ([GEOGRAPHIC_DATA])" at bounding box center [311, 22] width 361 height 10
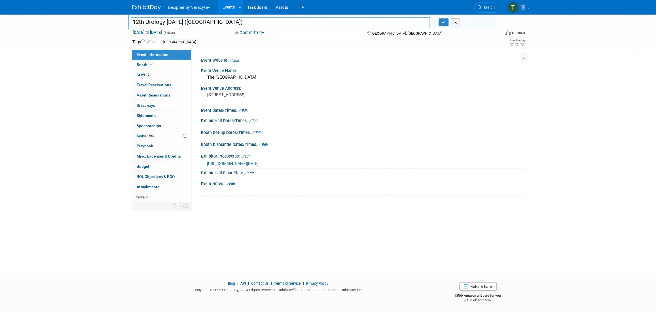
click at [170, 19] on input "12th Urology [DATE] ([GEOGRAPHIC_DATA])" at bounding box center [280, 22] width 299 height 10
click at [271, 24] on input "12th Urology [DATE] ([GEOGRAPHIC_DATA])" at bounding box center [280, 22] width 299 height 10
click at [239, 60] on link "Edit" at bounding box center [234, 60] width 9 height 4
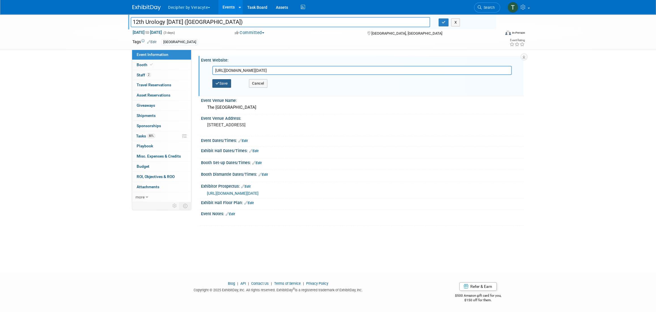
type input "https://grandroundsinurology.com/urology-today-2/"
click at [230, 81] on button "Save" at bounding box center [221, 83] width 19 height 9
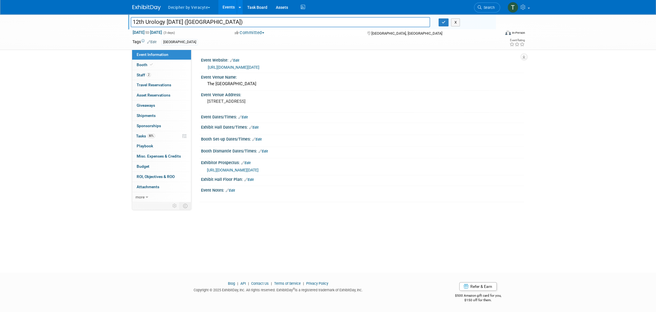
click at [192, 20] on input "12th Urology [DATE] ([GEOGRAPHIC_DATA])" at bounding box center [280, 22] width 299 height 10
click at [201, 20] on input "12th Urology [DATE] ([GEOGRAPHIC_DATA])" at bounding box center [280, 22] width 299 height 10
click at [245, 23] on input "12th Urology Today (UT) Conference" at bounding box center [280, 22] width 299 height 10
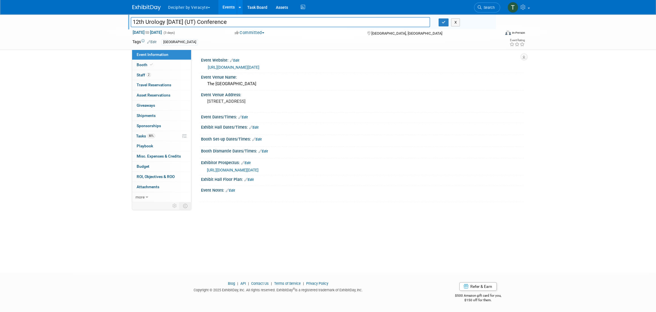
click at [245, 23] on input "12th Urology Today (UT) Conference" at bounding box center [280, 22] width 299 height 10
type input "12th Urology Today (UT) Conference"
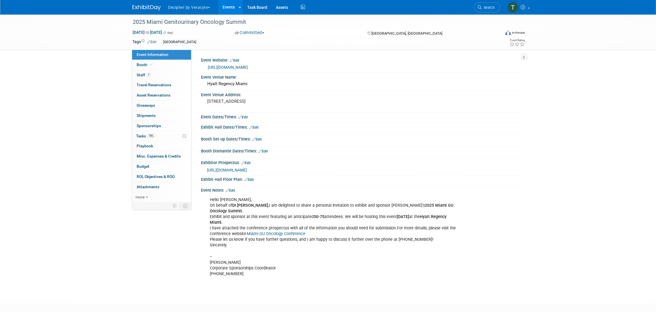
click at [248, 69] on link "https://url.us.m.mimecastprotect.com/s/OP4tCVOl6RTk3310sGfxiER8fZ" at bounding box center [228, 67] width 40 height 5
click at [195, 27] on div "2025 Miami Genitourinary Oncology Summit" at bounding box center [311, 22] width 361 height 10
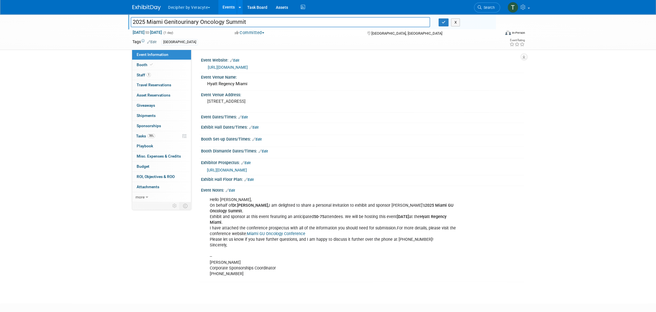
click at [195, 27] on input "2025 Miami Genitourinary Oncology Summit" at bounding box center [280, 22] width 299 height 10
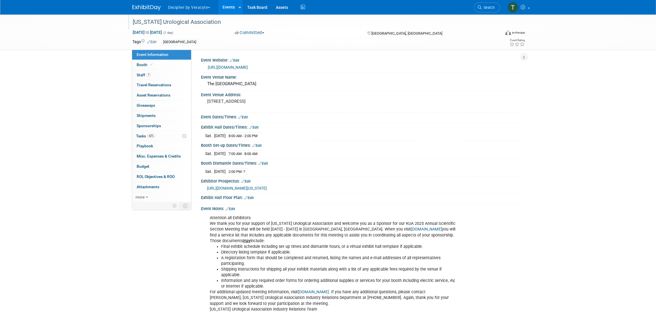
click at [202, 23] on div "[US_STATE] Urological Association" at bounding box center [311, 22] width 361 height 10
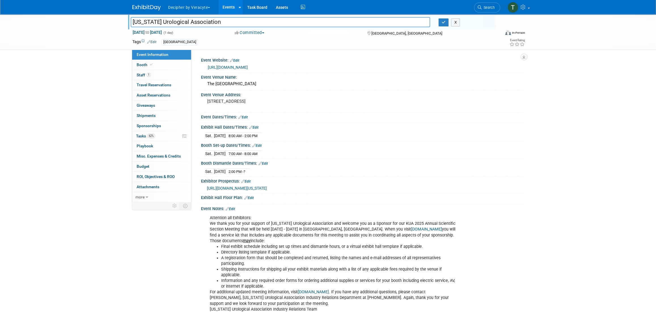
click at [202, 23] on input "[US_STATE] Urological Association" at bounding box center [280, 22] width 299 height 10
click at [170, 26] on input "[US_STATE] Urological Association" at bounding box center [280, 22] width 299 height 10
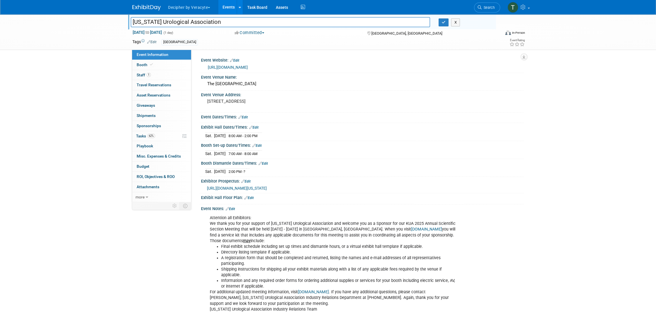
type input "[US_STATE] Urological Association"
click at [173, 31] on span "(1 day)" at bounding box center [168, 33] width 10 height 4
click at [184, 27] on div "[US_STATE] Urological Association [US_STATE] Urological Association X" at bounding box center [313, 22] width 365 height 9
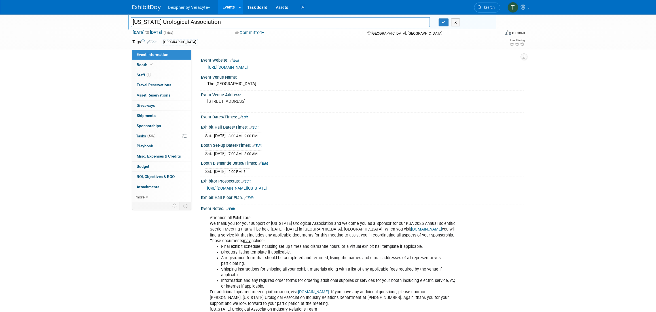
click at [184, 23] on input "[US_STATE] Urological Association" at bounding box center [280, 22] width 299 height 10
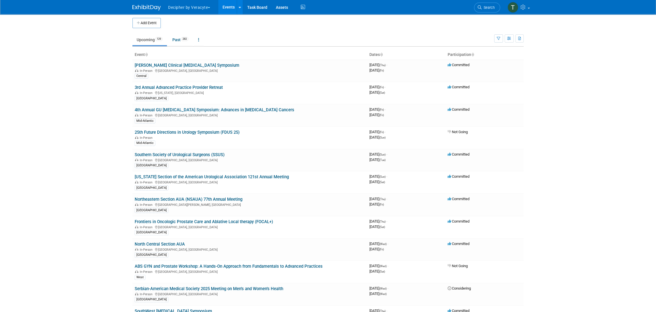
scroll to position [178, 0]
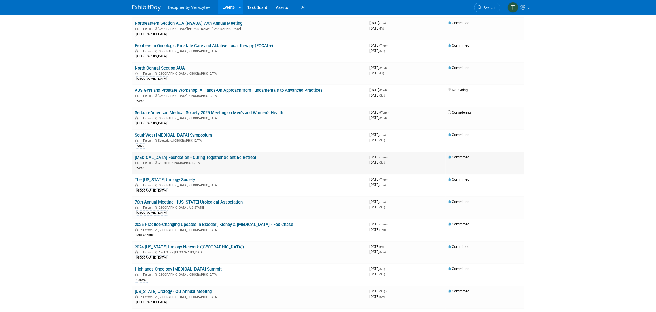
click at [256, 157] on td "Prostate Cancer Foundation - Curing Together Scientific Retreat In-Person Carls…" at bounding box center [249, 163] width 235 height 22
click at [254, 156] on link "[MEDICAL_DATA] Foundation - Curing Together Scientific Retreat" at bounding box center [196, 157] width 122 height 5
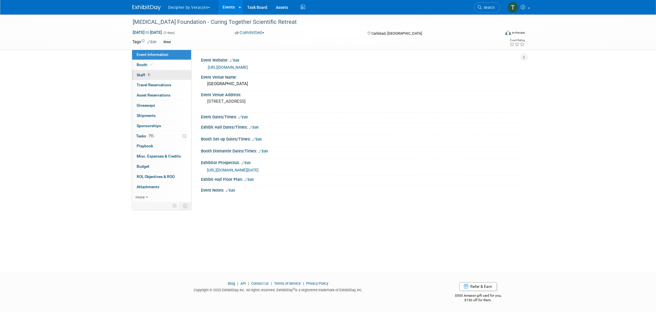
click at [149, 79] on link "4 Staff 4" at bounding box center [161, 75] width 59 height 10
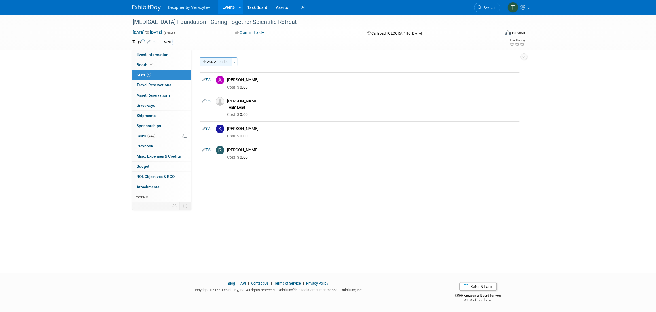
click at [210, 64] on button "Add Attendee" at bounding box center [216, 61] width 32 height 9
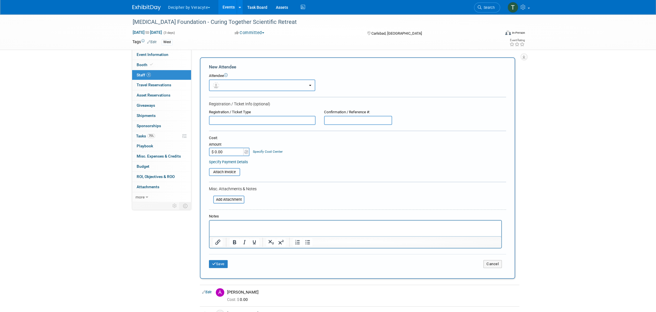
click at [227, 89] on button "button" at bounding box center [262, 85] width 106 height 12
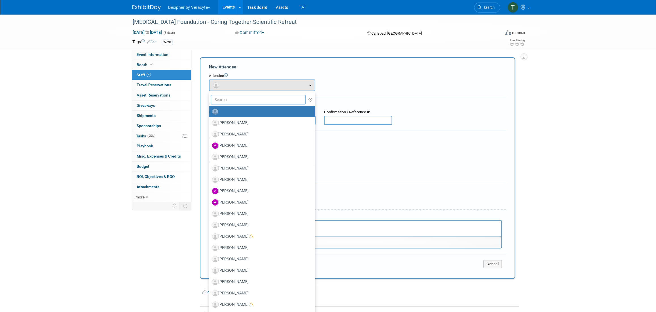
click at [229, 100] on input "text" at bounding box center [258, 100] width 95 height 10
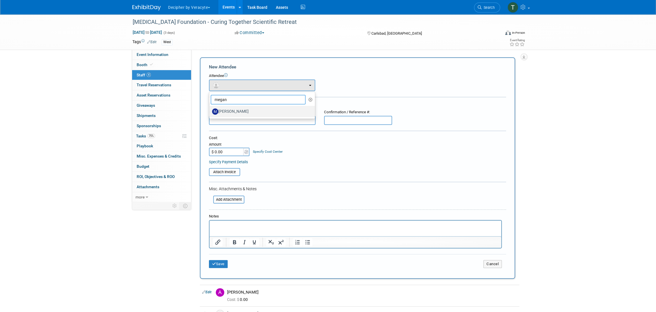
type input "megan"
click at [231, 112] on label "Megan Gorostiza" at bounding box center [260, 111] width 97 height 9
click at [210, 112] on input "Megan Gorostiza" at bounding box center [208, 111] width 4 height 4
select select "e97b4eb9-a36a-4a43-8153-febe91f321e1"
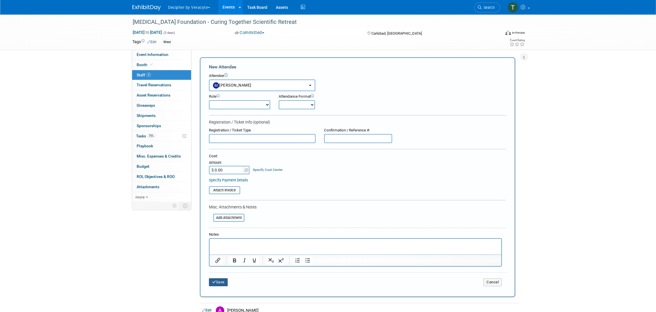
click at [224, 280] on button "Save" at bounding box center [218, 282] width 19 height 8
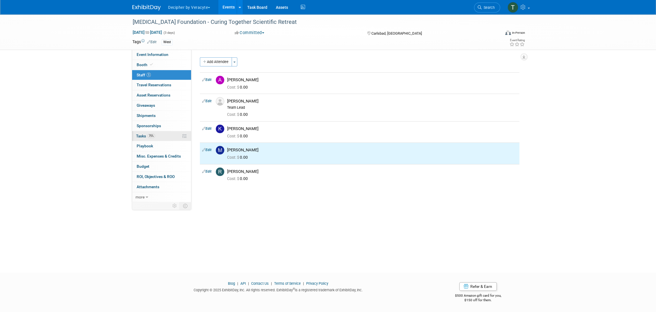
click at [161, 135] on link "75% Tasks 75%" at bounding box center [161, 136] width 59 height 10
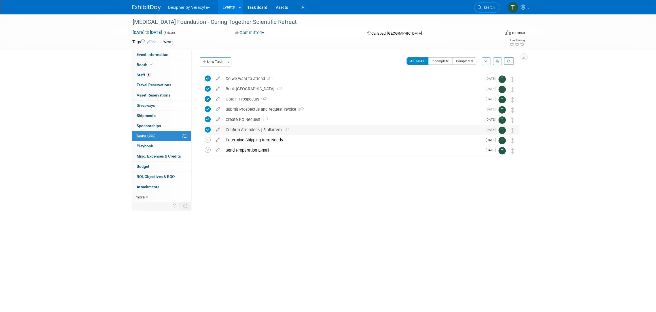
click at [247, 130] on div "Confirm Attendees ( 5 allotted) 6" at bounding box center [352, 130] width 259 height 10
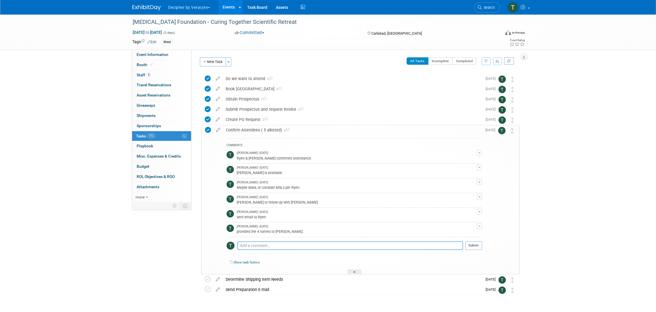
click at [271, 242] on textarea at bounding box center [350, 245] width 226 height 9
type textarea "Megan will be attending."
click at [480, 242] on button "Submit" at bounding box center [473, 245] width 17 height 9
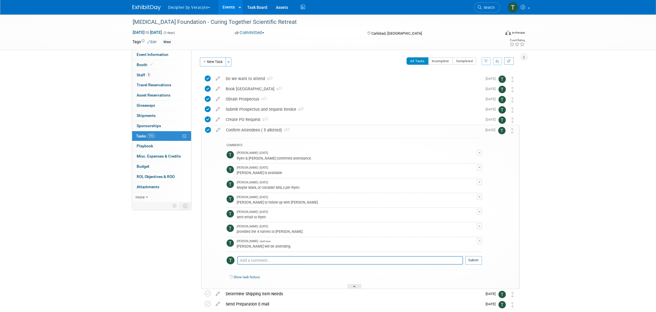
click at [254, 130] on div "Confirm Attendees ( 5 allotted) 7" at bounding box center [352, 130] width 259 height 10
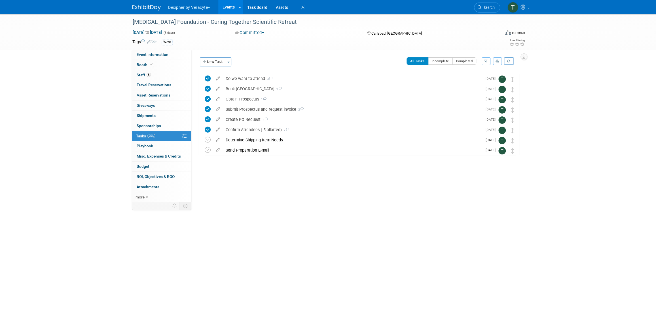
click at [225, 6] on link "Events" at bounding box center [228, 7] width 21 height 14
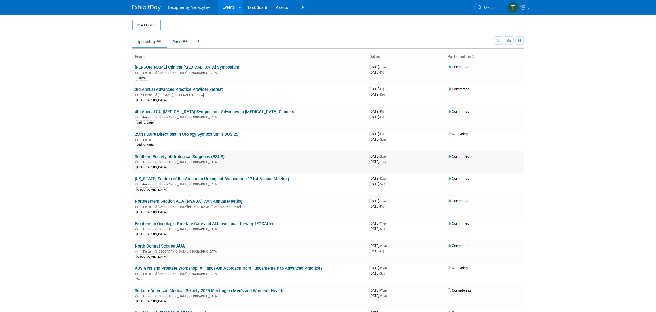
click at [192, 156] on link "Southern Society of Urological Surgeons (SSUS)" at bounding box center [180, 156] width 90 height 5
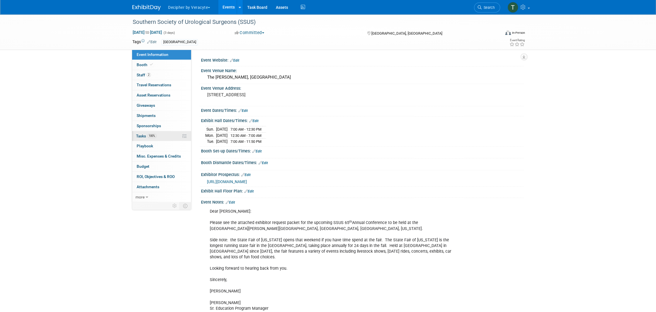
click at [168, 132] on link "100% Tasks 100%" at bounding box center [161, 136] width 59 height 10
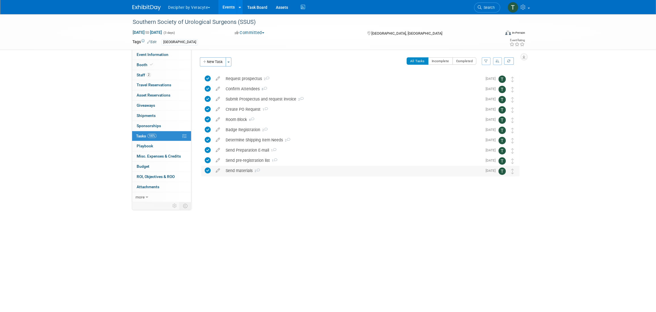
click at [241, 169] on div "Send materials 2" at bounding box center [352, 171] width 259 height 10
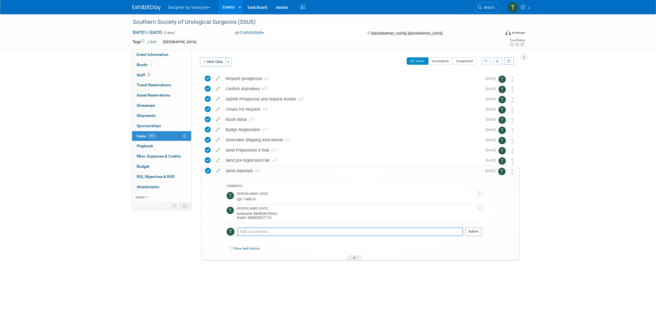
click at [261, 213] on div "outbound: 884828379663 return: 884828427176" at bounding box center [357, 214] width 240 height 9
copy div "884828379663"
click at [166, 57] on span "Event Information" at bounding box center [153, 54] width 32 height 5
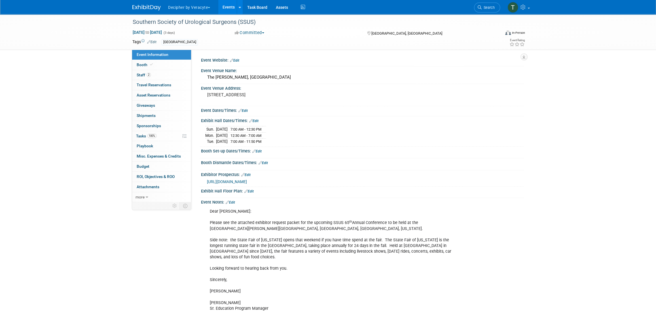
click at [247, 182] on span "https://veracyte365.sharepoint.com/:b:/r/sites/DecipherMKTG/Shared%20Documents/…" at bounding box center [227, 181] width 40 height 5
click at [229, 7] on link "Events" at bounding box center [228, 7] width 21 height 14
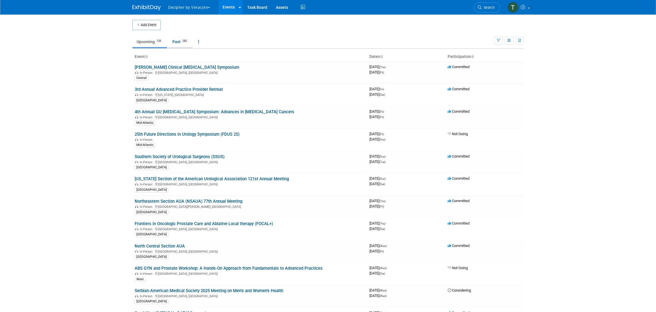
click at [178, 43] on link "Past 282" at bounding box center [180, 41] width 25 height 11
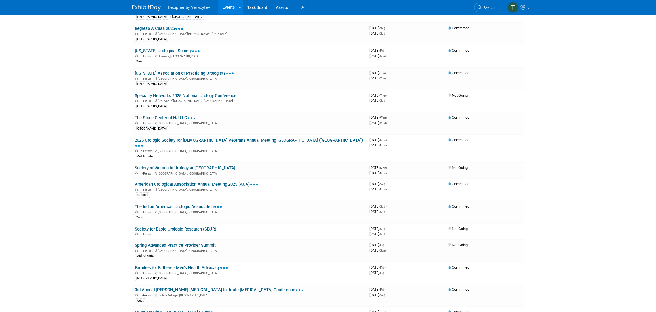
scroll to position [4383, 0]
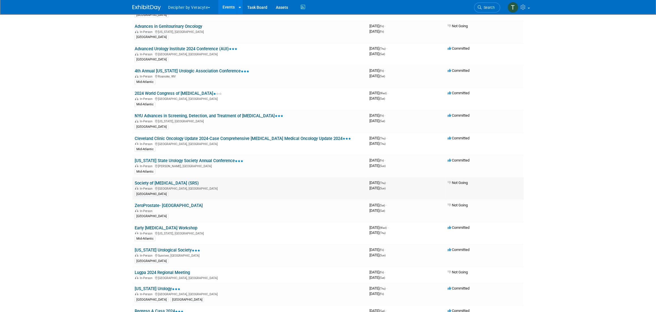
click at [182, 180] on link "Society of [MEDICAL_DATA] (SRS)" at bounding box center [167, 182] width 64 height 5
click at [231, 4] on link "Events" at bounding box center [228, 7] width 21 height 14
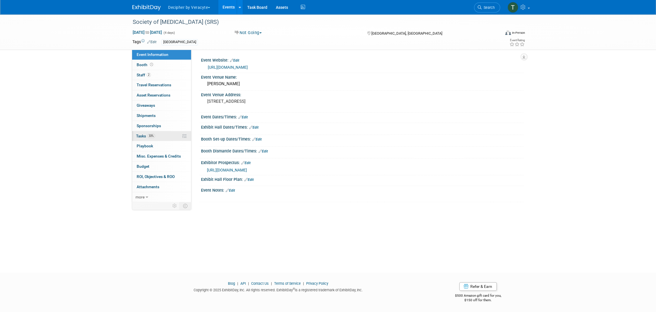
click at [179, 132] on link "33% Tasks 33%" at bounding box center [161, 136] width 59 height 10
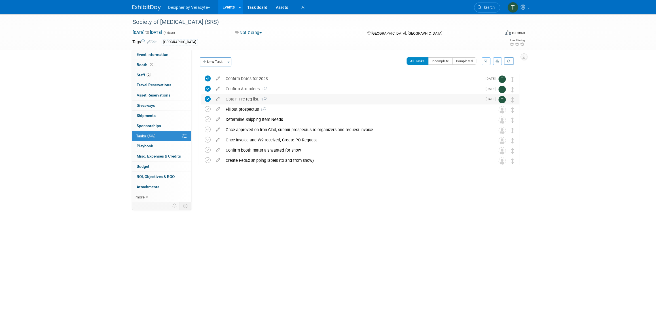
click at [248, 96] on div "Obtain Pre-reg list. 1" at bounding box center [352, 99] width 259 height 10
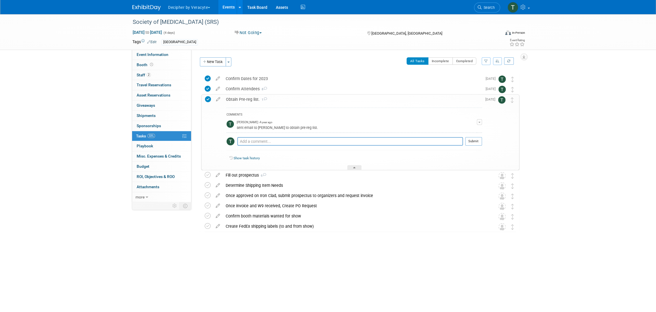
click at [248, 96] on div "Obtain Pre-reg list. 1" at bounding box center [352, 99] width 259 height 10
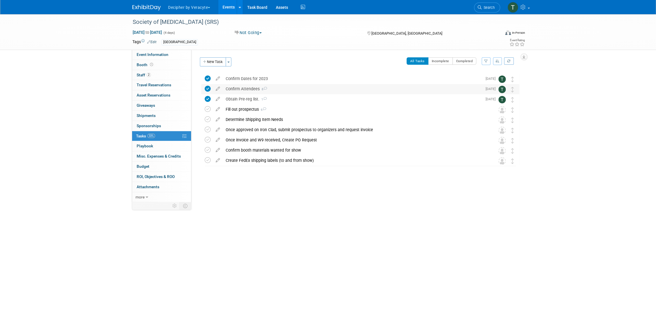
click at [248, 86] on div "Confirm Attendees 8" at bounding box center [352, 89] width 259 height 10
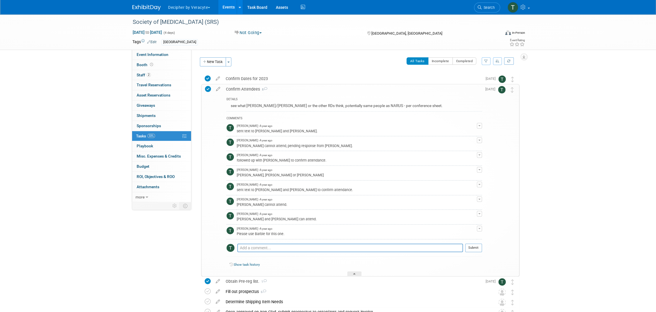
click at [248, 86] on div "Confirm Attendees 8" at bounding box center [352, 89] width 259 height 10
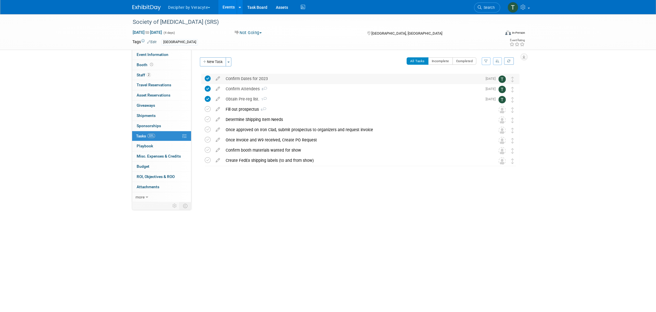
click at [247, 77] on div "Confirm Dates for 2023" at bounding box center [352, 79] width 259 height 10
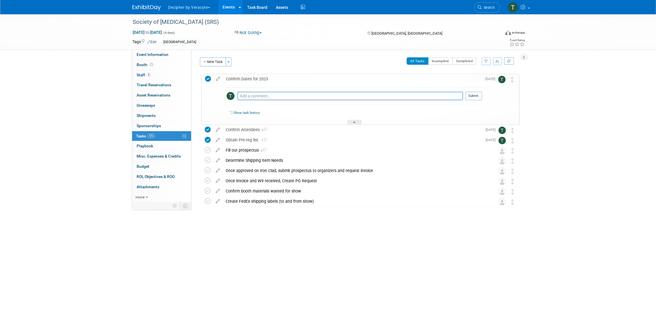
click at [247, 77] on div "Confirm Dates for 2023" at bounding box center [352, 79] width 259 height 10
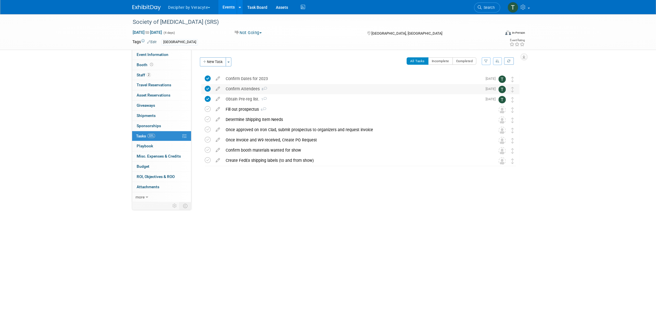
click at [247, 86] on div "Confirm Attendees 8" at bounding box center [352, 89] width 259 height 10
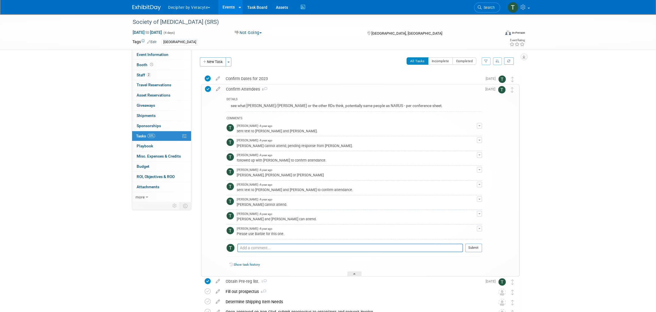
click at [247, 86] on div "Confirm Attendees 8" at bounding box center [352, 89] width 259 height 10
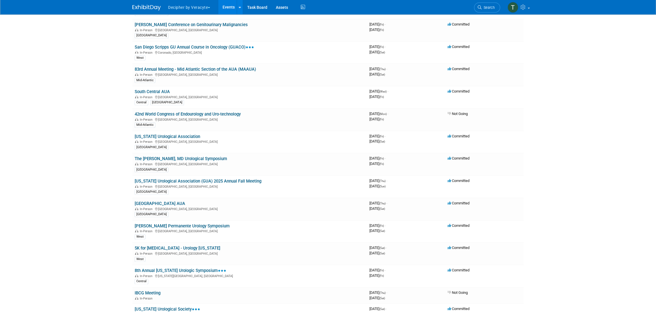
scroll to position [4383, 0]
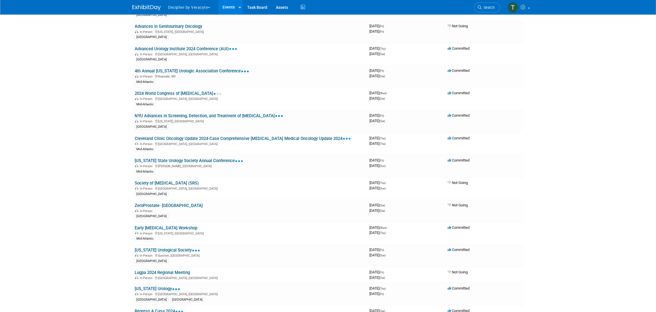
click at [229, 3] on link "Events" at bounding box center [228, 7] width 21 height 14
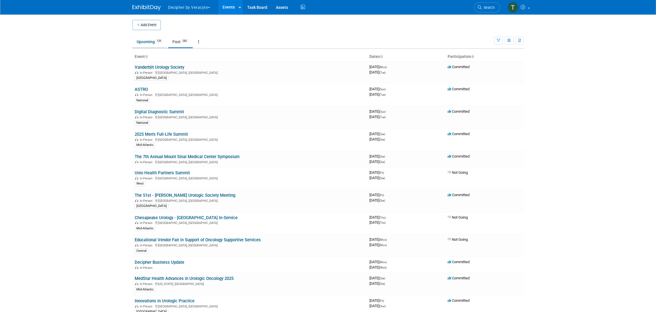
drag, startPoint x: 165, startPoint y: 49, endPoint x: 160, endPoint y: 46, distance: 5.9
click at [157, 43] on link "Upcoming 129" at bounding box center [149, 41] width 35 height 11
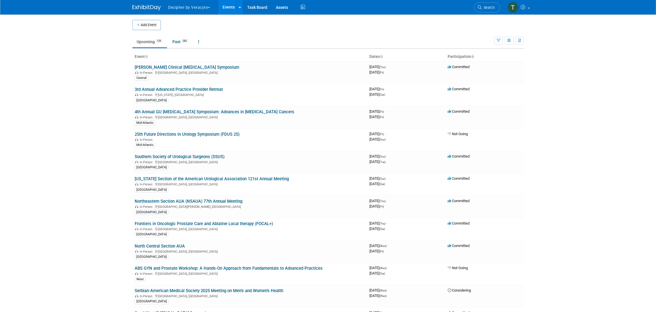
click at [105, 80] on body "Decipher by Veracyte Explore: My Workspaces 2 Go to Workspace: Corporate Events…" at bounding box center [328, 156] width 656 height 312
click at [153, 26] on button "Add Event" at bounding box center [146, 25] width 28 height 10
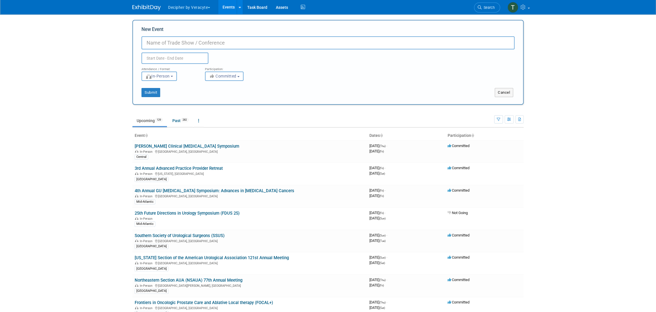
paste input "Society of [MEDICAL_DATA] (SRS)"
type input "Society of [MEDICAL_DATA] (SRS)"
click at [196, 60] on input "text" at bounding box center [174, 57] width 67 height 11
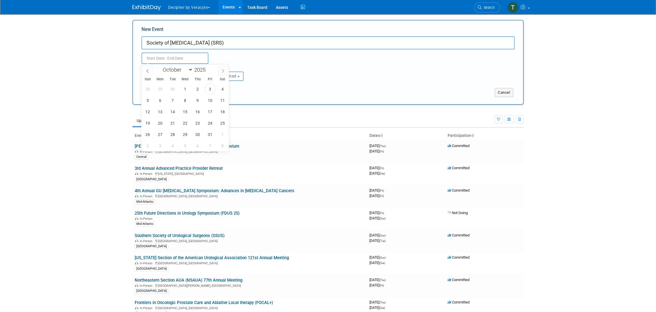
click at [222, 71] on icon at bounding box center [223, 71] width 4 height 4
select select "11"
click at [222, 71] on icon at bounding box center [223, 71] width 4 height 4
type input "2026"
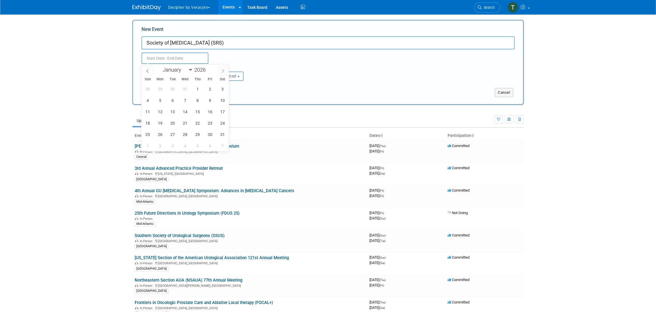
click at [222, 71] on icon at bounding box center [223, 71] width 4 height 4
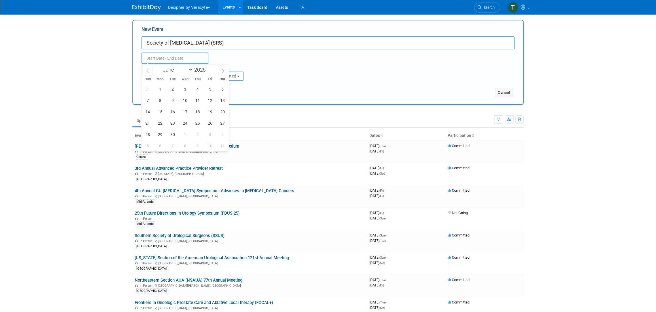
click at [222, 71] on icon at bounding box center [223, 71] width 4 height 4
select select "6"
click at [184, 122] on span "22" at bounding box center [184, 122] width 11 height 11
click at [150, 132] on span "26" at bounding box center [147, 134] width 11 height 11
type input "Jul 22, 2026 to Jul 26, 2026"
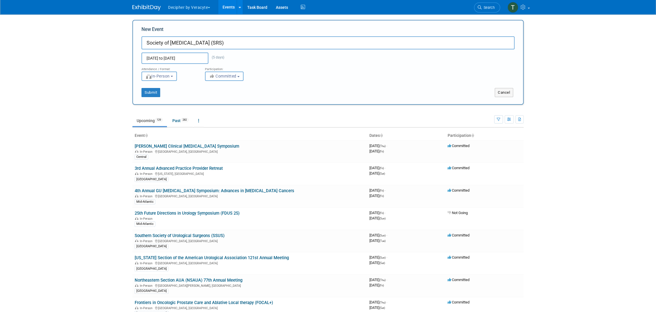
click at [233, 78] on span "Committed" at bounding box center [222, 76] width 27 height 5
click at [231, 96] on label "Considering" at bounding box center [226, 97] width 37 height 7
click at [210, 96] on input "Considering" at bounding box center [209, 98] width 4 height 4
select select "2"
click at [157, 91] on button "Submit" at bounding box center [150, 92] width 19 height 9
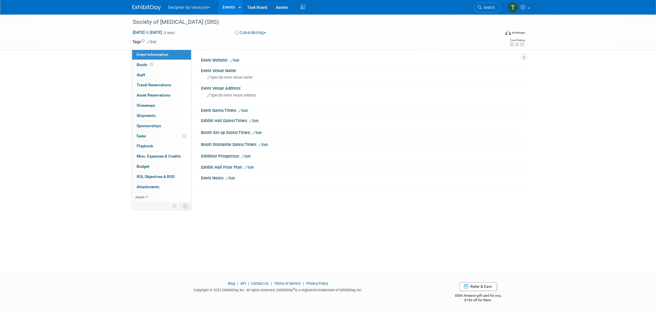
click at [235, 177] on link "Edit" at bounding box center [230, 178] width 9 height 4
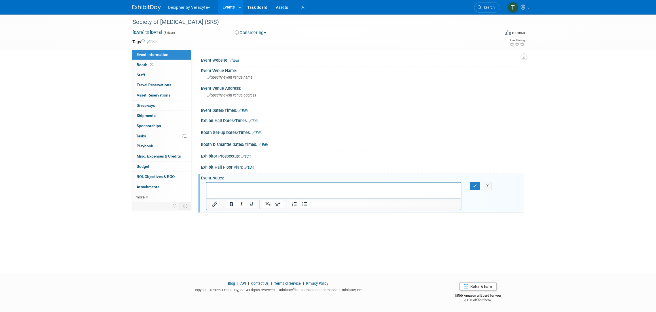
scroll to position [49, 0]
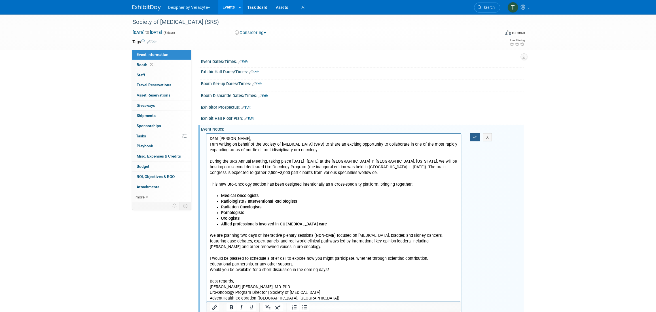
click at [475, 136] on icon "button" at bounding box center [475, 137] width 4 height 4
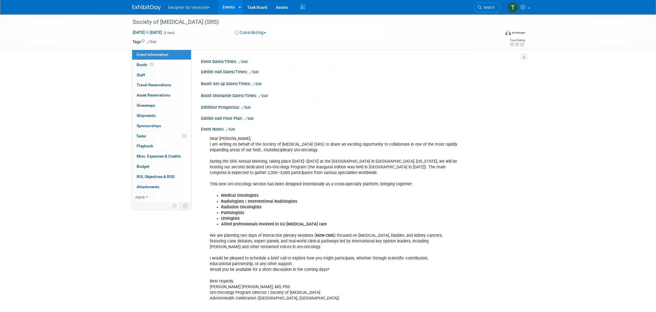
click at [150, 41] on icon at bounding box center [148, 42] width 3 height 4
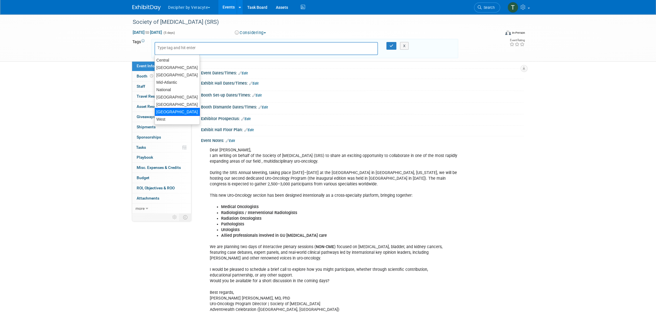
click at [185, 112] on div "[GEOGRAPHIC_DATA]" at bounding box center [177, 112] width 45 height 8
type input "[GEOGRAPHIC_DATA]"
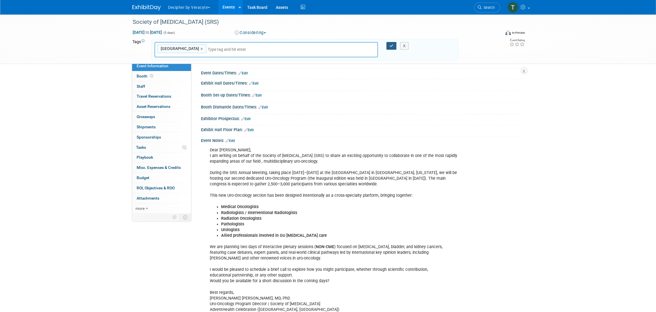
click at [393, 43] on button "button" at bounding box center [391, 46] width 10 height 8
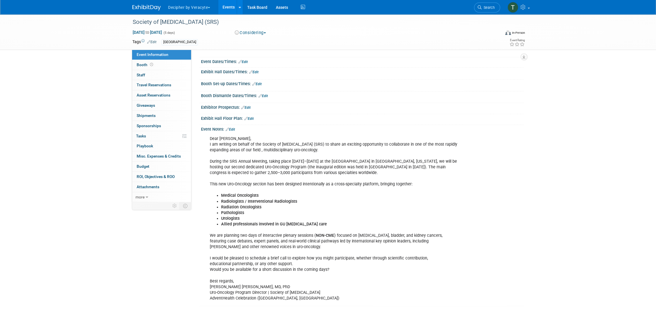
click at [245, 60] on link "Edit" at bounding box center [242, 62] width 9 height 4
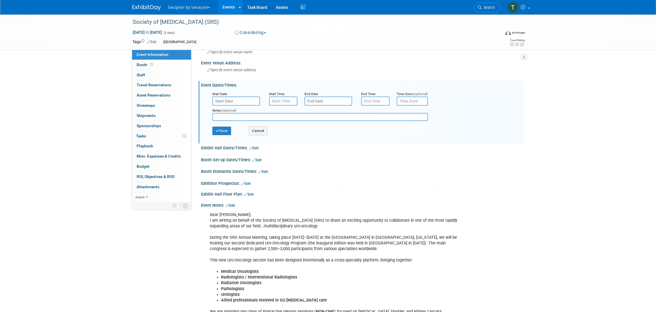
scroll to position [0, 0]
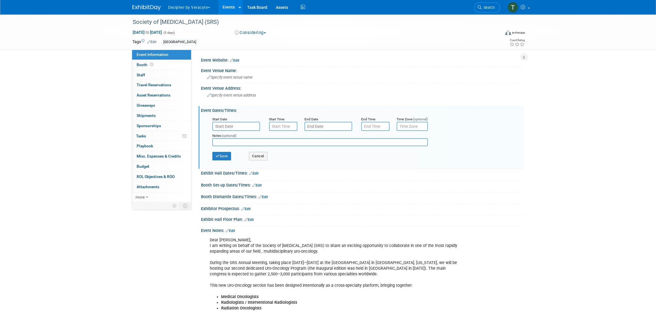
click at [267, 151] on div "Save Cancel" at bounding box center [363, 157] width 302 height 16
click at [266, 152] on button "Cancel" at bounding box center [258, 156] width 18 height 9
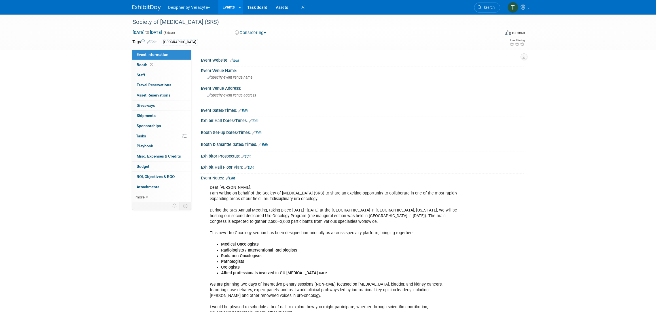
click at [236, 59] on link "Edit" at bounding box center [234, 60] width 9 height 4
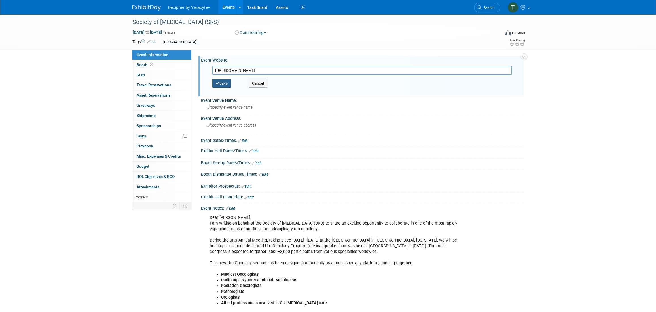
type input "https://srobotics.org/"
click at [224, 82] on button "Save" at bounding box center [221, 83] width 19 height 9
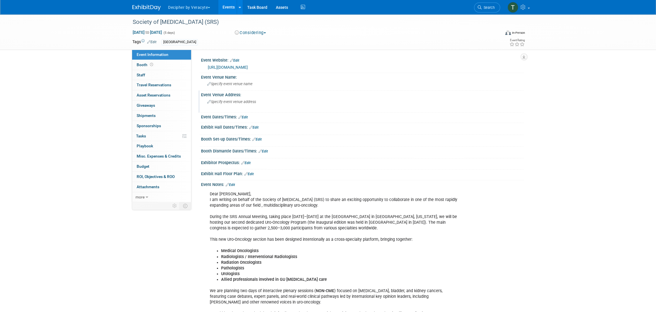
click at [242, 97] on div "Specify event venue address" at bounding box center [268, 103] width 126 height 13
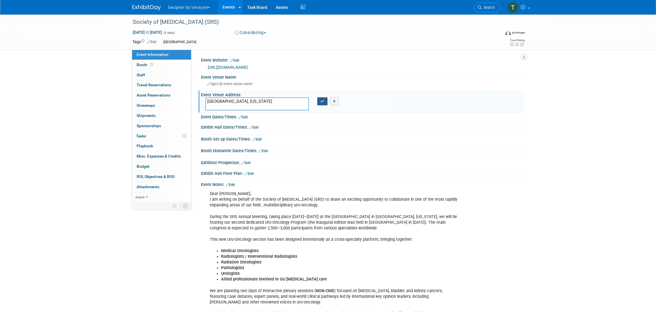
type textarea "Hollywood, Florida"
click at [318, 102] on button "button" at bounding box center [322, 101] width 10 height 8
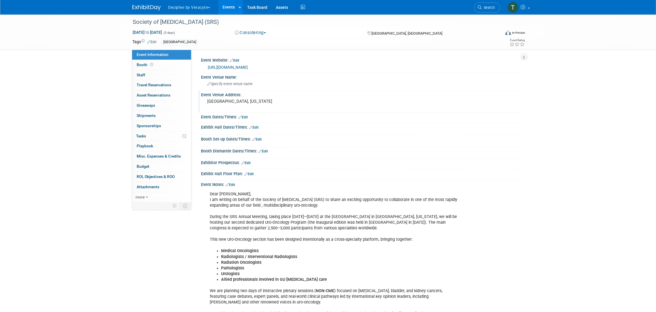
click at [319, 101] on pre "Hollywood, Florida" at bounding box center [268, 101] width 122 height 5
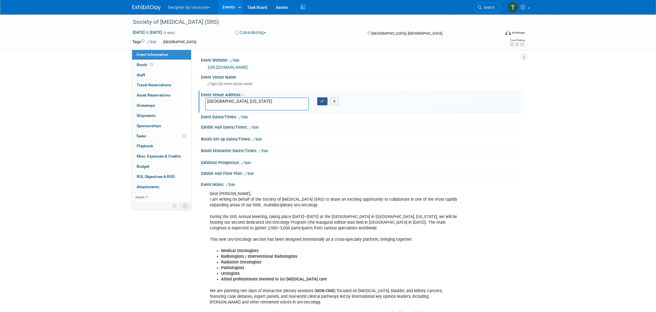
click at [319, 99] on button "button" at bounding box center [322, 101] width 10 height 8
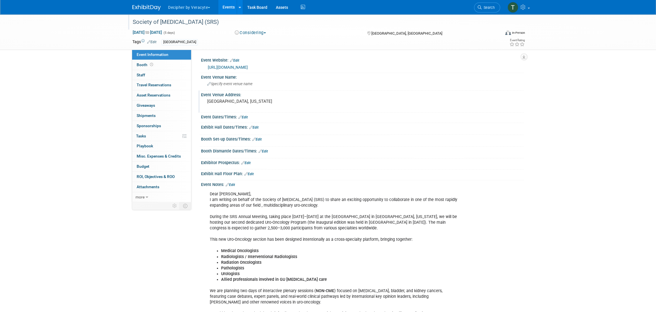
click at [170, 26] on div "Society of [MEDICAL_DATA] (SRS)" at bounding box center [311, 22] width 361 height 10
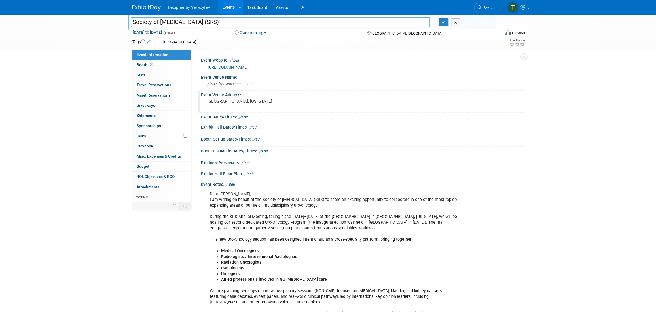
click at [170, 26] on input "Society of [MEDICAL_DATA] (SRS)" at bounding box center [280, 22] width 299 height 10
click at [219, 12] on link "Events" at bounding box center [228, 7] width 21 height 14
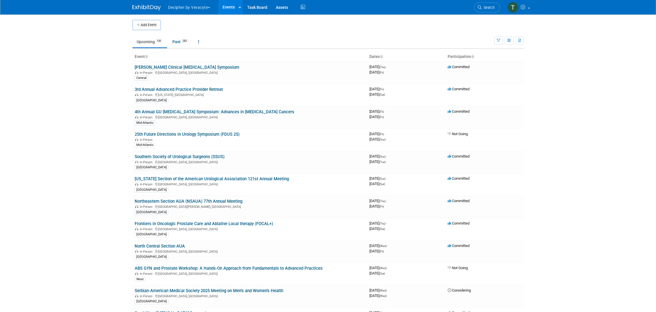
scroll to position [1701, 0]
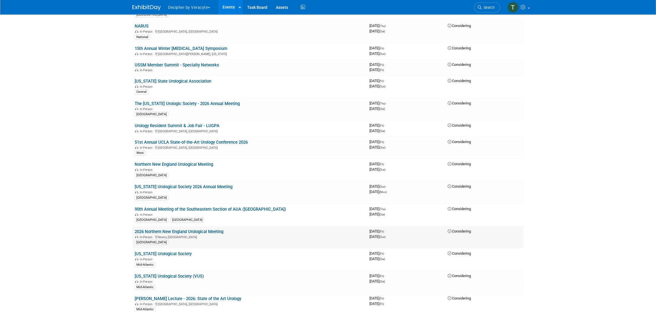
click at [213, 229] on link "2026 Northern New England Urological Meeting" at bounding box center [179, 231] width 89 height 5
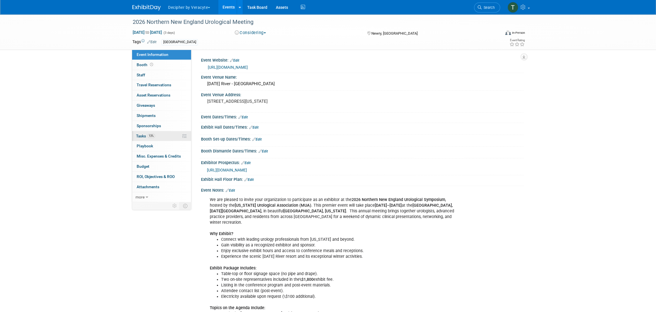
click at [166, 139] on link "13% Tasks 13%" at bounding box center [161, 136] width 59 height 10
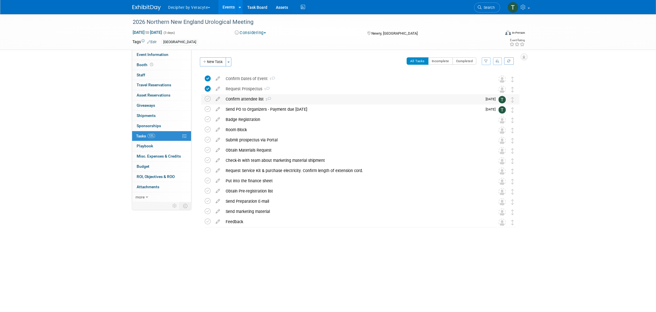
click at [232, 99] on div "Confirm attendee list 2" at bounding box center [352, 99] width 259 height 10
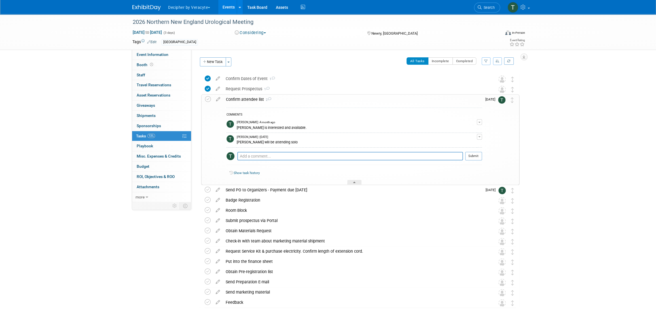
click at [232, 99] on div "Confirm attendee list 2" at bounding box center [352, 99] width 259 height 10
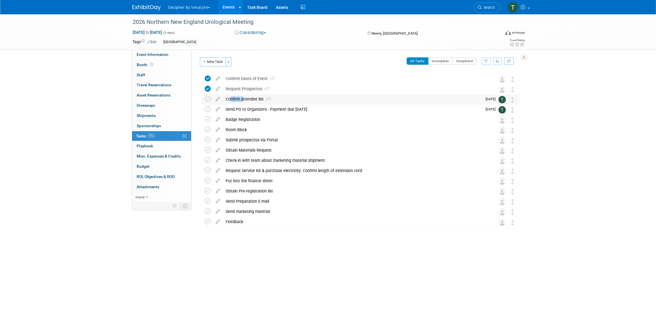
click at [232, 99] on div "Confirm attendee list 2" at bounding box center [352, 99] width 259 height 10
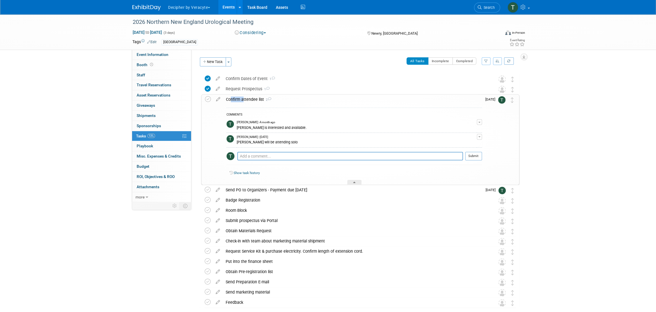
click at [232, 99] on div "Confirm attendee list 2" at bounding box center [352, 99] width 259 height 10
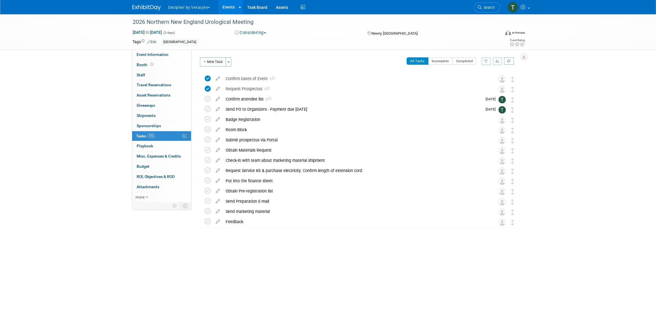
click at [184, 50] on div "2026 Northern New England Urological Meeting Mar 13, 2026 to Mar 15, 2026 (3 da…" at bounding box center [328, 32] width 656 height 36
click at [184, 50] on link "Event Information" at bounding box center [161, 55] width 59 height 10
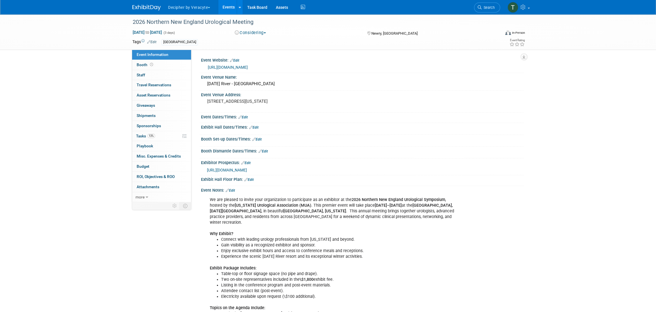
click at [227, 3] on link "Events" at bounding box center [228, 7] width 21 height 14
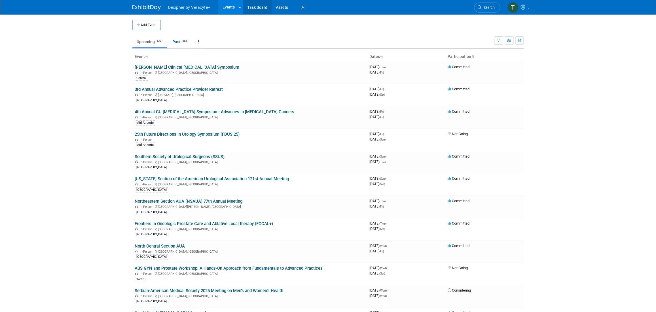
click at [253, 6] on link "Task Board" at bounding box center [257, 7] width 29 height 14
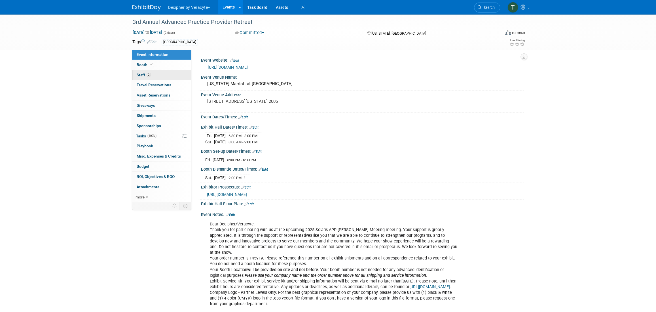
click at [151, 76] on link "2 Staff 2" at bounding box center [161, 75] width 59 height 10
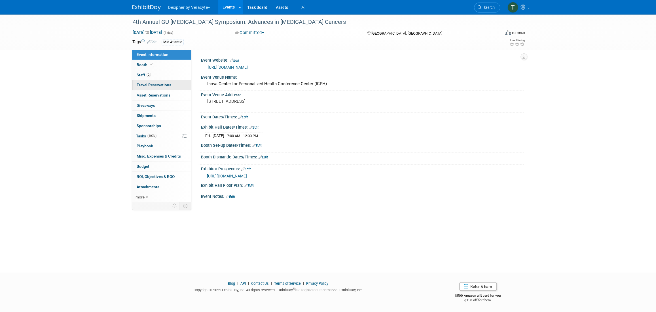
click at [149, 83] on span "Travel Reservations 0" at bounding box center [154, 84] width 35 height 5
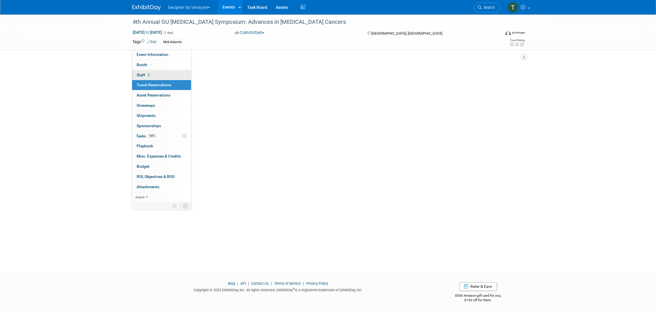
click at [155, 73] on link "2 Staff 2" at bounding box center [161, 75] width 59 height 10
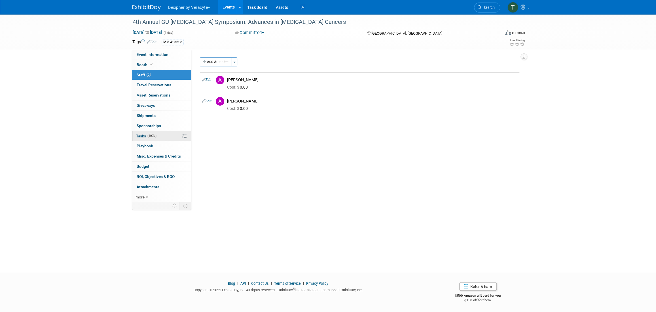
click at [154, 138] on link "100% Tasks 100%" at bounding box center [161, 136] width 59 height 10
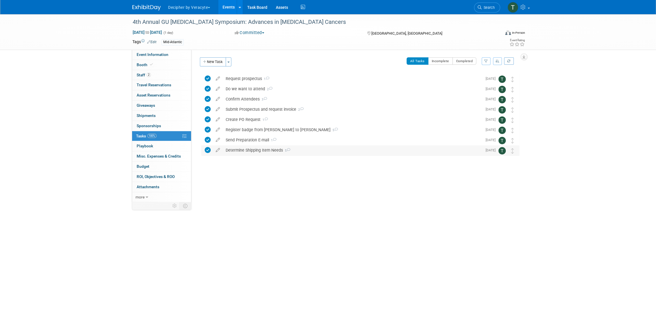
click at [264, 149] on div "Determine Shipping Item Needs 5" at bounding box center [352, 150] width 259 height 10
click at [266, 150] on div "Determine Shipping Item Needs 5" at bounding box center [352, 150] width 259 height 10
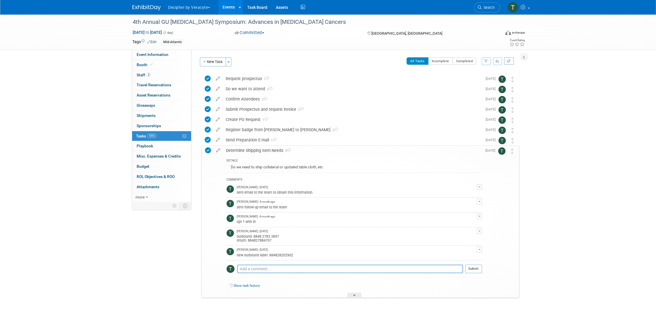
click at [265, 241] on div "outbound: 8848 2783 3897 return: 884827884707" at bounding box center [357, 237] width 240 height 9
copy div "884827884707"
click at [153, 75] on link "2 Staff 2" at bounding box center [161, 75] width 59 height 10
